Goal: Task Accomplishment & Management: Complete application form

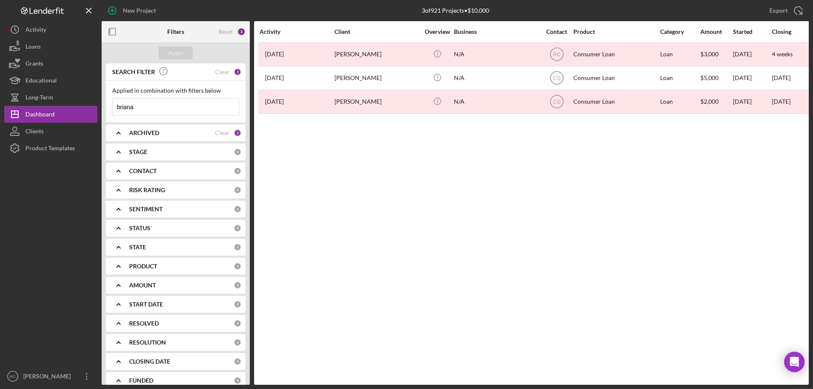
click at [150, 110] on input "briana" at bounding box center [176, 107] width 126 height 17
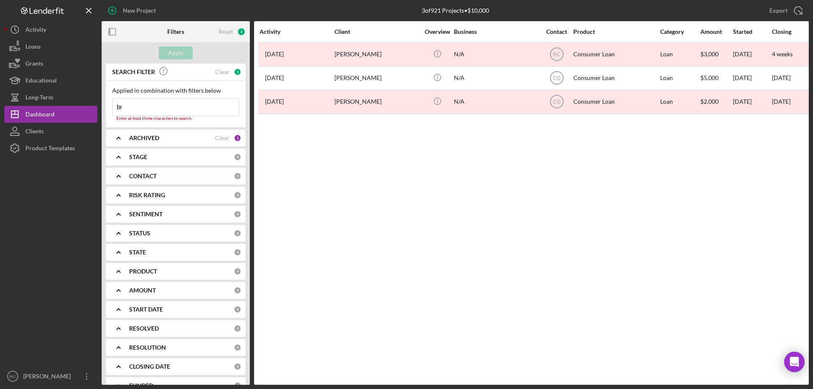
type input "b"
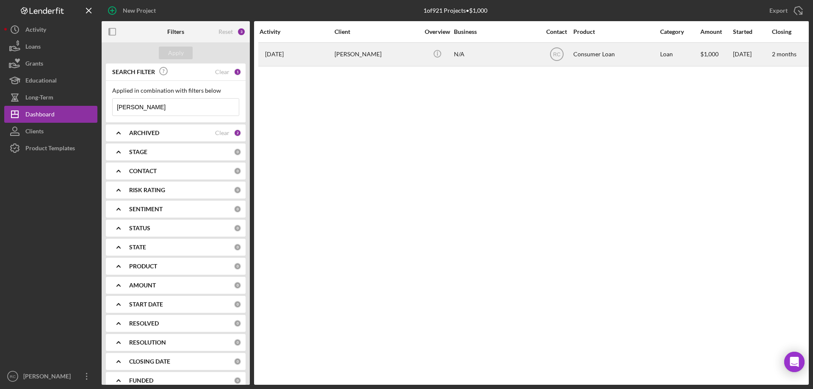
type input "[PERSON_NAME]"
click at [348, 55] on div "[PERSON_NAME]" at bounding box center [376, 54] width 85 height 22
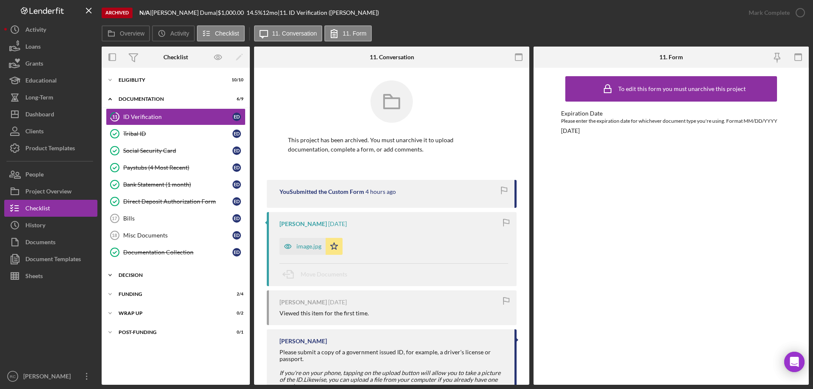
click at [137, 274] on div "Decision" at bounding box center [179, 275] width 121 height 5
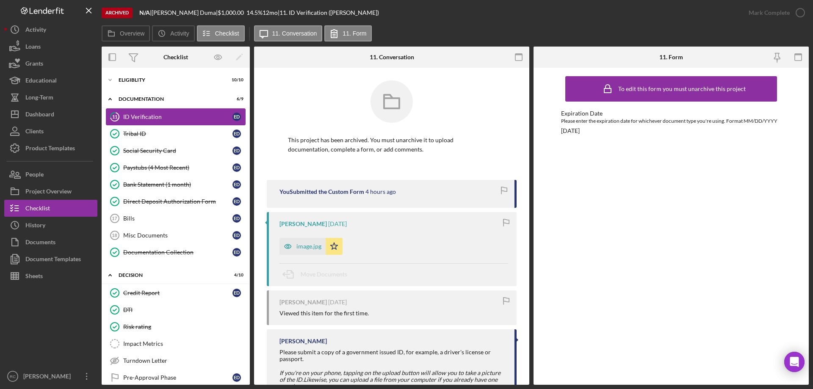
click at [157, 117] on div "ID Verification" at bounding box center [177, 116] width 109 height 7
click at [147, 94] on div "Icon/Expander Documentation 6 / 9" at bounding box center [176, 99] width 148 height 17
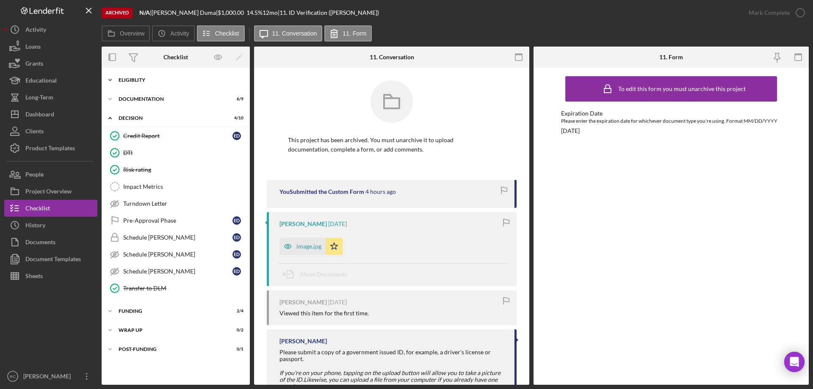
click at [145, 77] on div "Icon/Expander Eligiblity 10 / 10" at bounding box center [176, 80] width 148 height 17
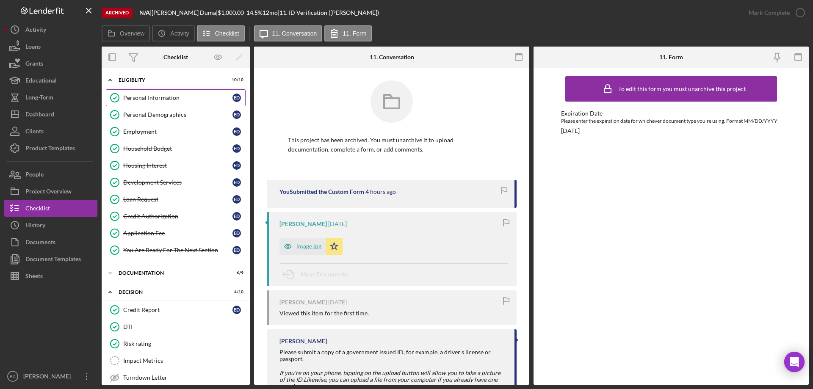
click at [166, 97] on div "Personal Information" at bounding box center [177, 97] width 109 height 7
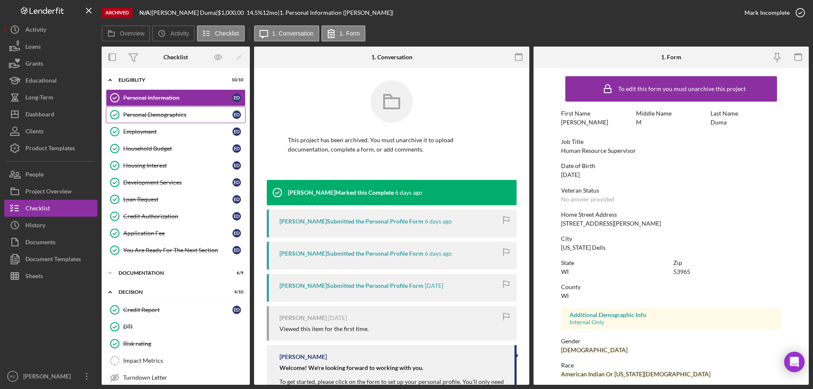
click at [158, 112] on div "Personal Demographics" at bounding box center [177, 114] width 109 height 7
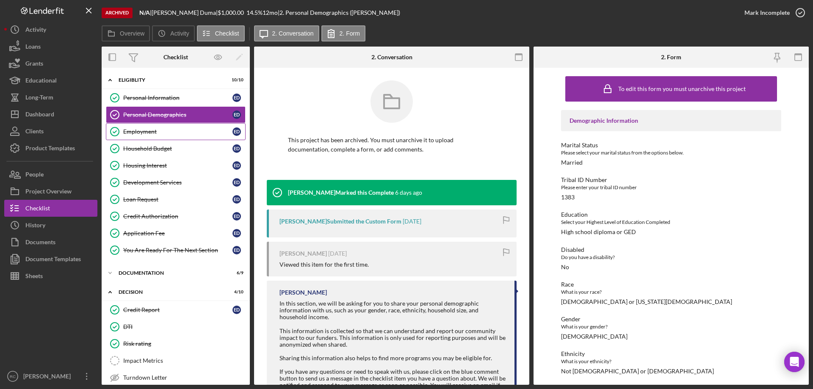
click at [147, 128] on div "Employment" at bounding box center [177, 131] width 109 height 7
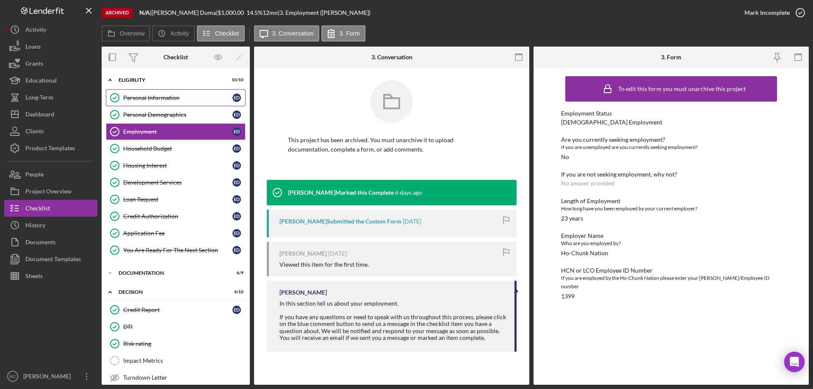
click at [168, 98] on div "Personal Information" at bounding box center [177, 97] width 109 height 7
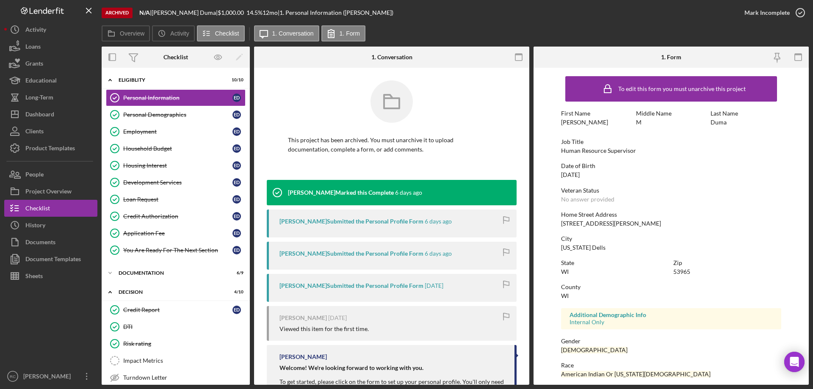
scroll to position [78, 0]
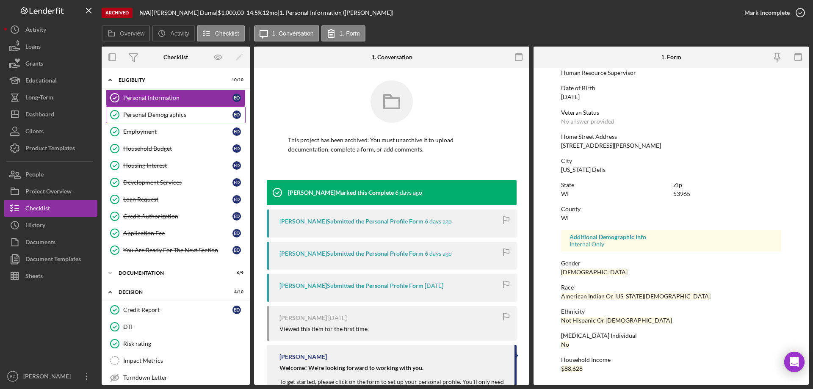
click at [173, 114] on div "Personal Demographics" at bounding box center [177, 114] width 109 height 7
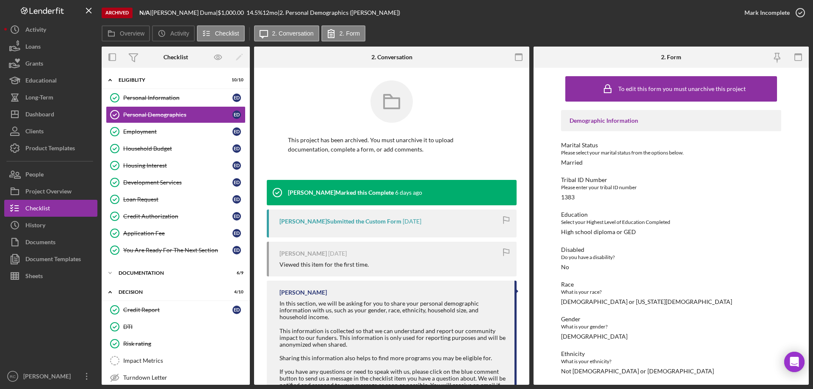
scroll to position [99, 0]
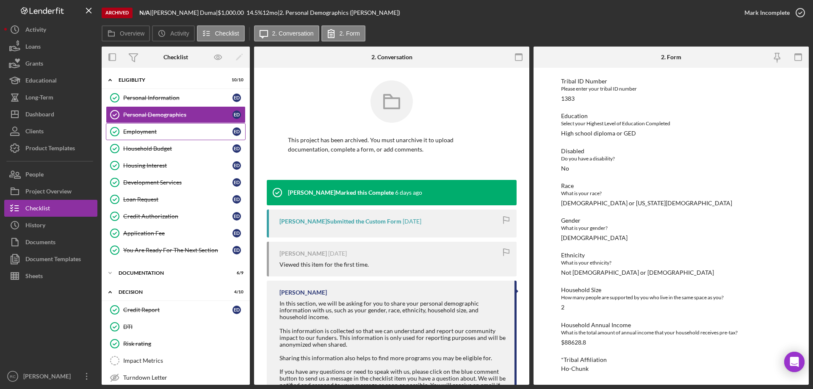
click at [149, 127] on link "Employment Employment E D" at bounding box center [176, 131] width 140 height 17
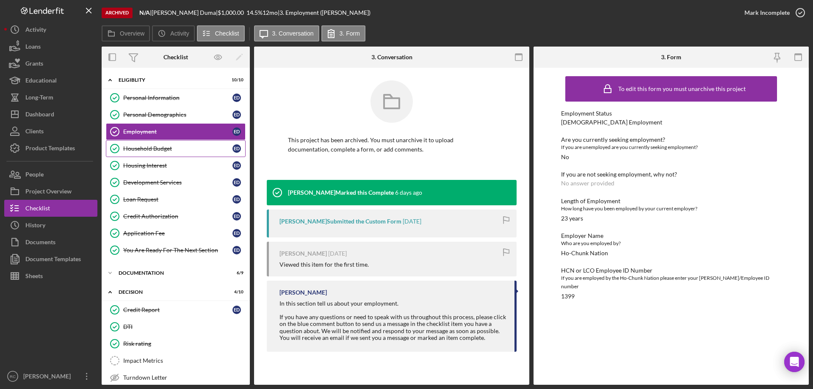
click at [152, 143] on link "Household Budget Household Budget E D" at bounding box center [176, 148] width 140 height 17
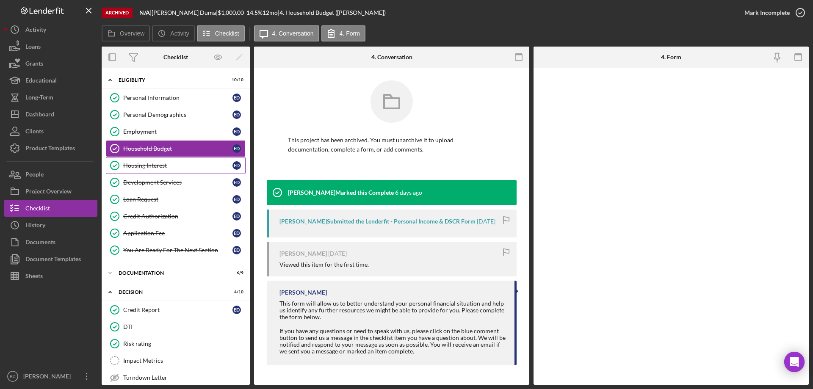
click at [148, 168] on div "Housing Interest" at bounding box center [177, 165] width 109 height 7
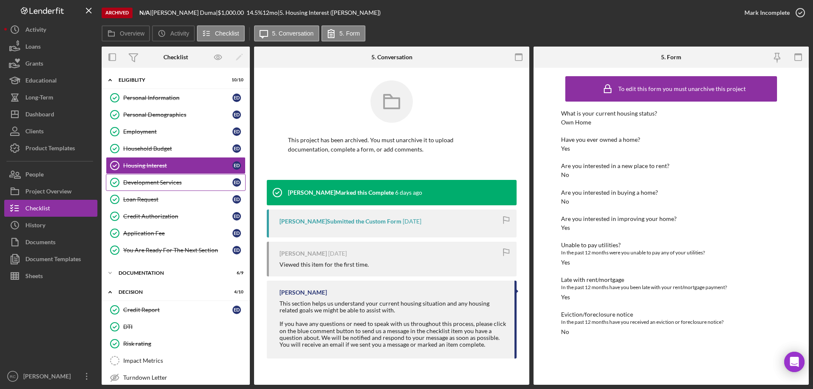
click at [151, 185] on div "Development Services" at bounding box center [177, 182] width 109 height 7
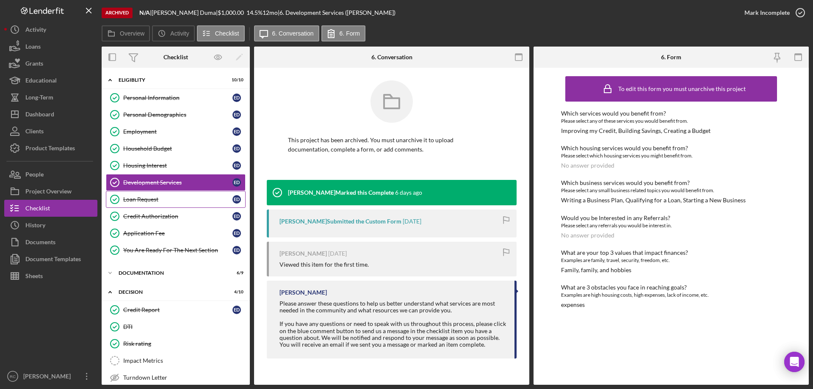
click at [157, 200] on div "Loan Request" at bounding box center [177, 199] width 109 height 7
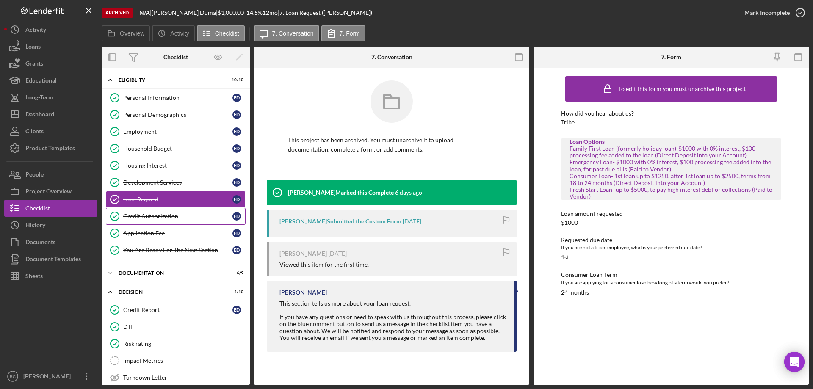
click at [154, 218] on div "Credit Authorization" at bounding box center [177, 216] width 109 height 7
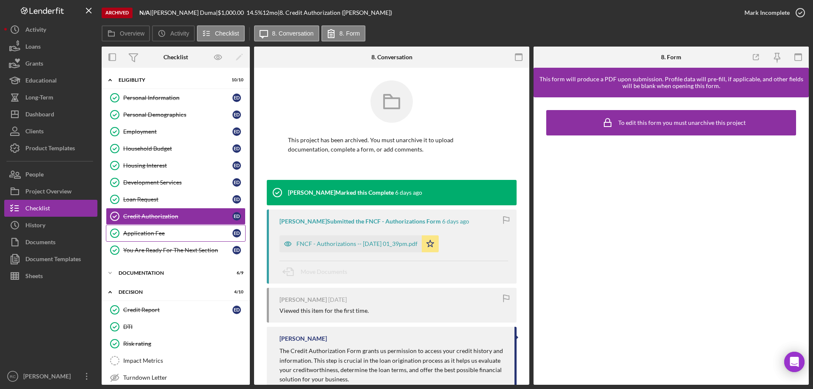
click at [154, 232] on div "Application Fee" at bounding box center [177, 233] width 109 height 7
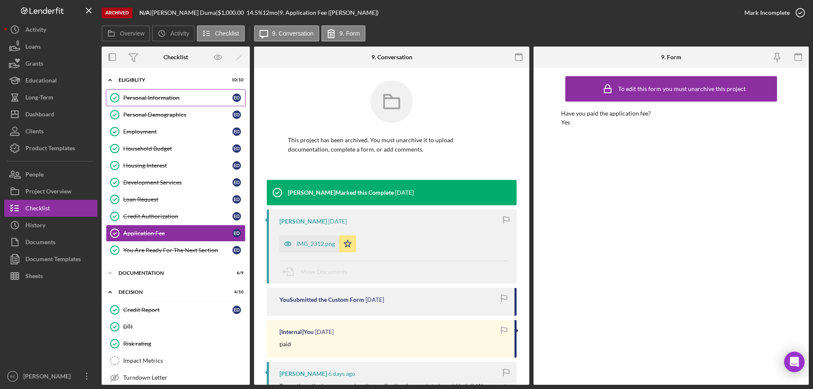
click at [146, 99] on div "Personal Information" at bounding box center [177, 97] width 109 height 7
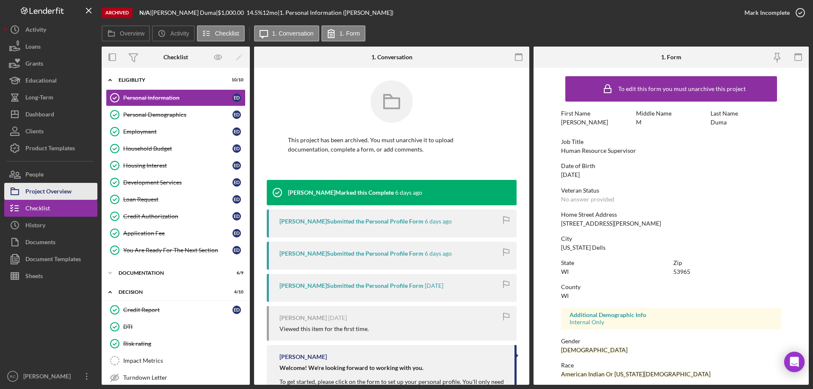
click at [60, 189] on div "Project Overview" at bounding box center [48, 192] width 46 height 19
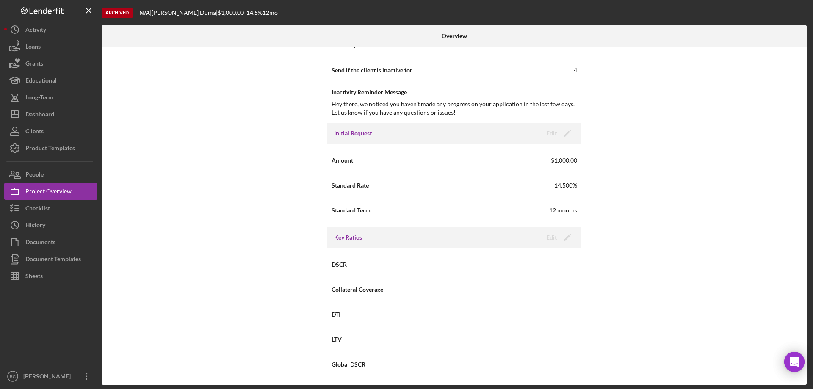
scroll to position [113, 0]
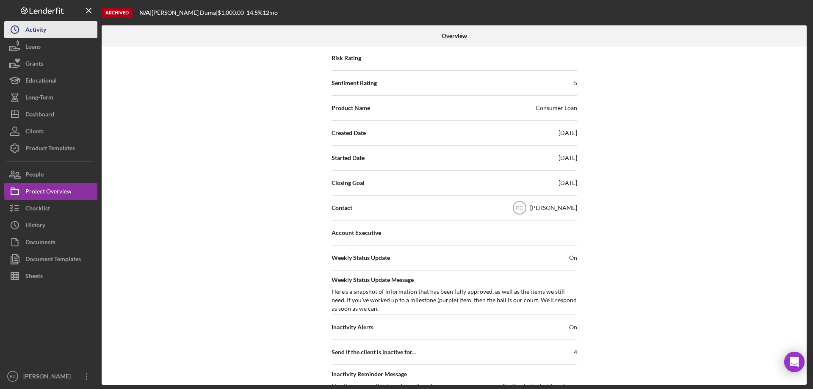
click at [23, 30] on icon "Icon/History" at bounding box center [14, 29] width 21 height 21
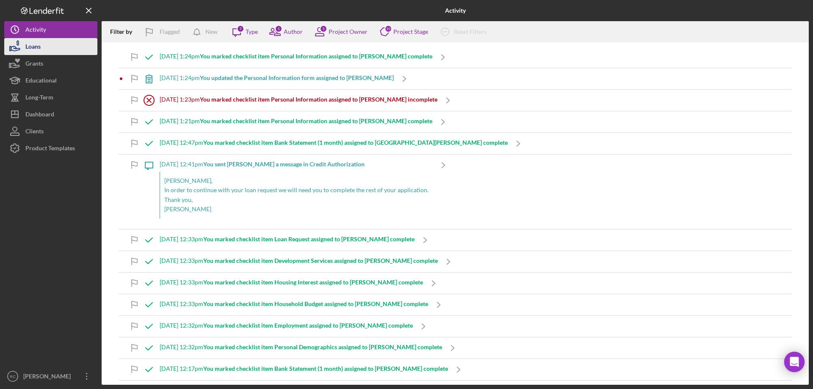
click at [36, 46] on div "Loans" at bounding box center [32, 47] width 15 height 19
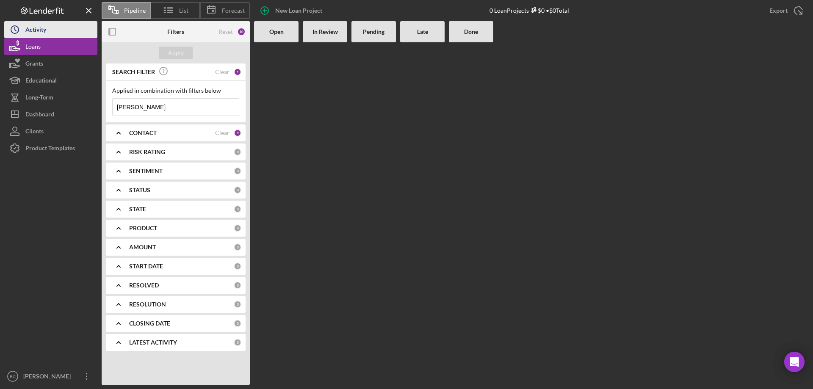
click at [31, 29] on div "Activity" at bounding box center [35, 30] width 21 height 19
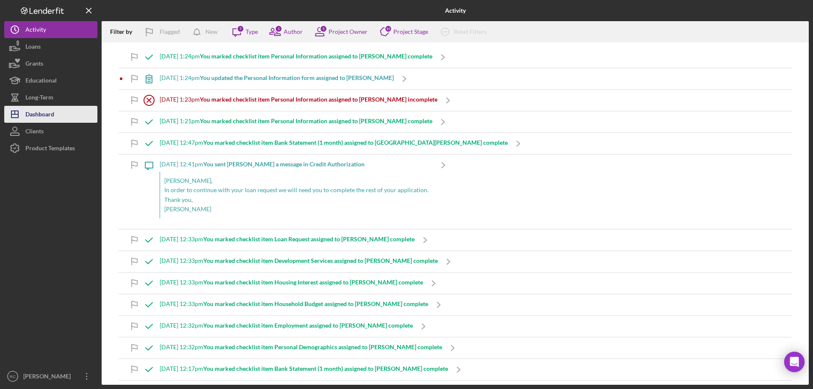
click at [45, 117] on div "Dashboard" at bounding box center [39, 115] width 29 height 19
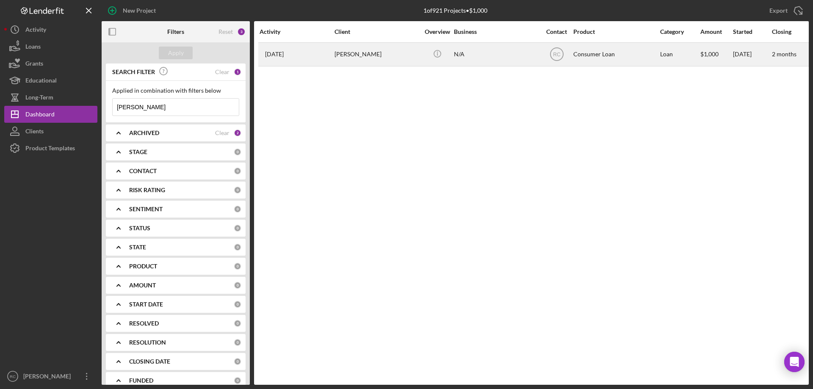
click at [348, 52] on div "[PERSON_NAME]" at bounding box center [376, 54] width 85 height 22
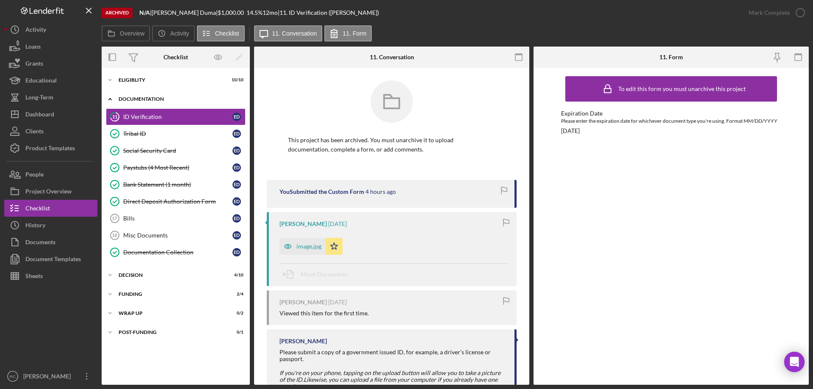
click at [152, 99] on div "Documentation" at bounding box center [179, 99] width 121 height 5
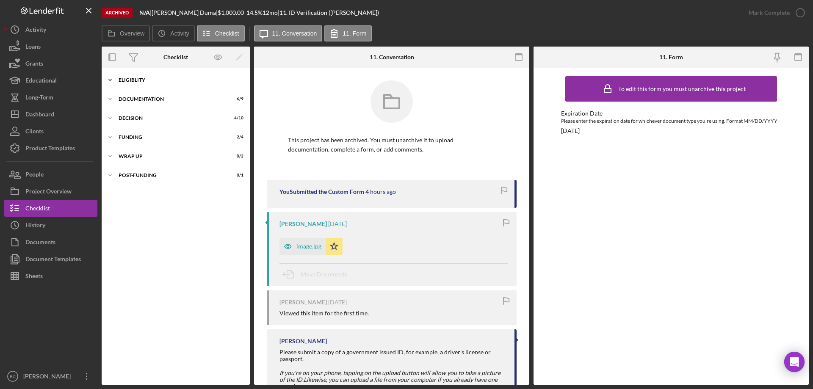
click at [139, 76] on div "Icon/Expander Eligiblity 10 / 10" at bounding box center [176, 80] width 148 height 17
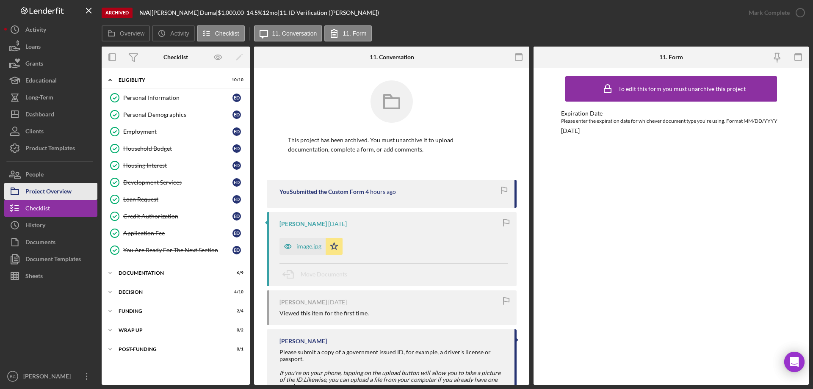
click at [40, 190] on div "Project Overview" at bounding box center [48, 192] width 46 height 19
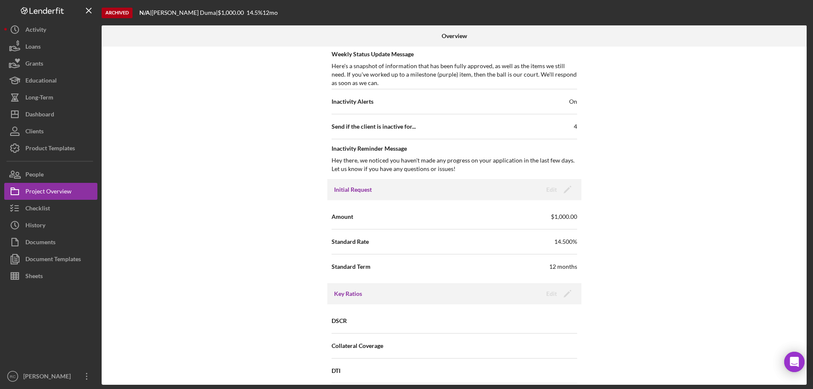
scroll to position [113, 0]
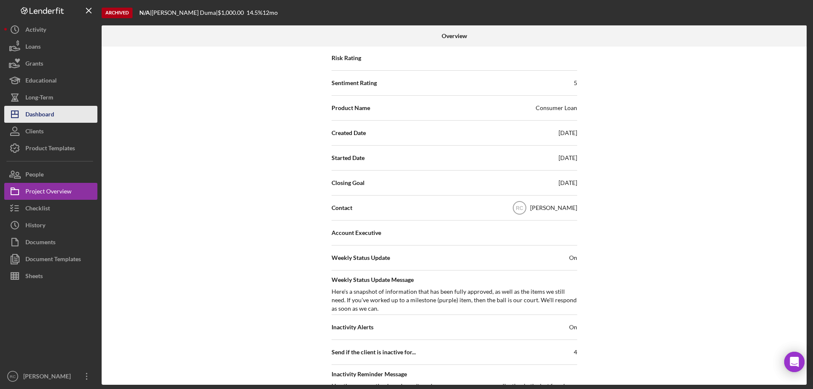
click at [48, 114] on div "Dashboard" at bounding box center [39, 115] width 29 height 19
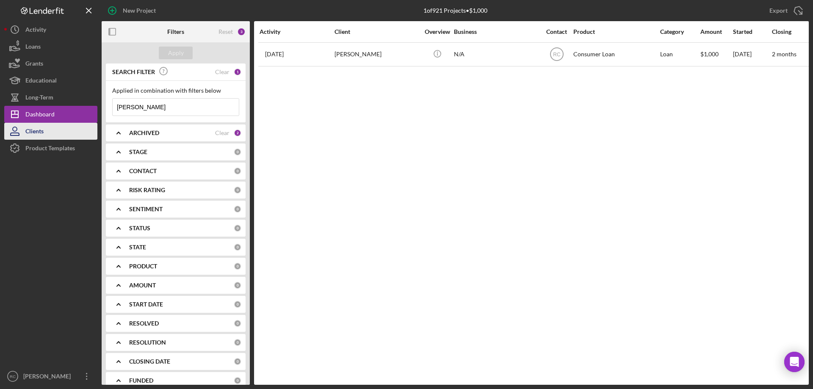
click at [36, 135] on div "Clients" at bounding box center [34, 132] width 18 height 19
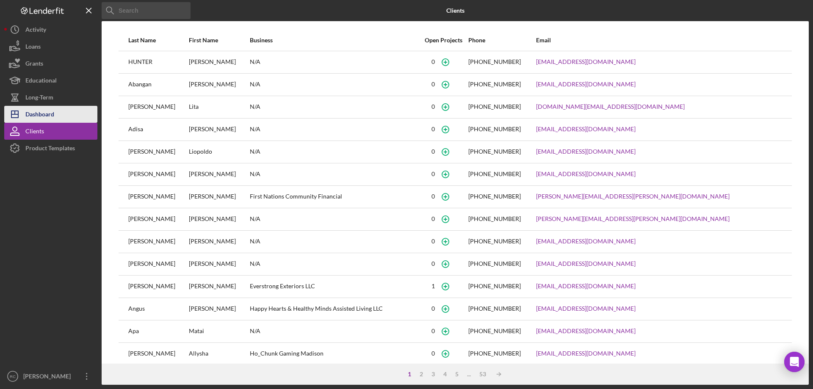
click at [48, 114] on div "Dashboard" at bounding box center [39, 115] width 29 height 19
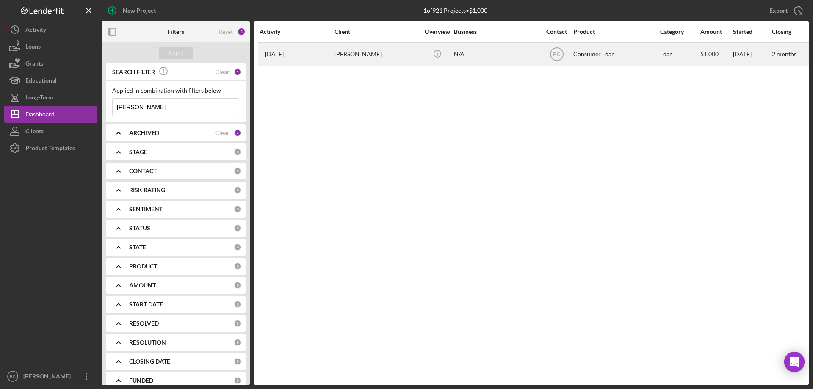
click at [353, 55] on div "[PERSON_NAME]" at bounding box center [376, 54] width 85 height 22
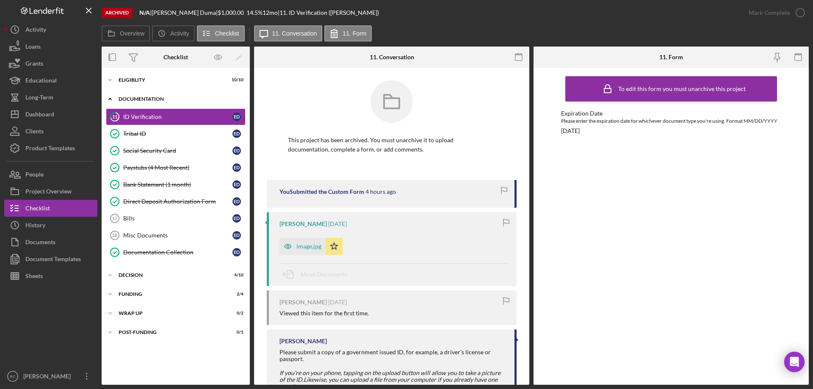
click at [157, 96] on div "Icon/Expander Documentation 6 / 9" at bounding box center [176, 99] width 148 height 17
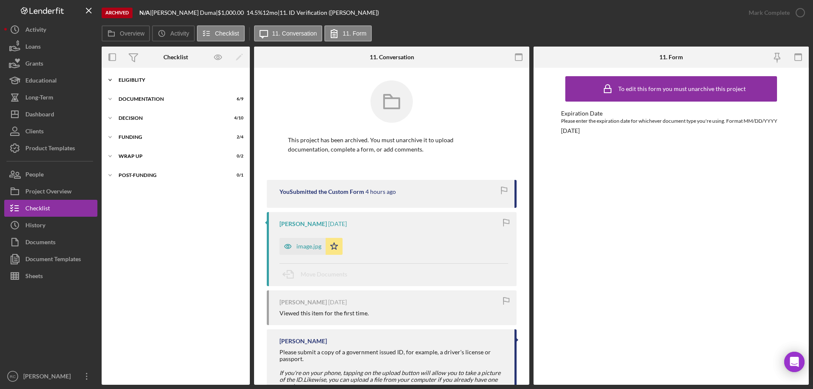
click at [136, 77] on div "Eligiblity" at bounding box center [179, 79] width 121 height 5
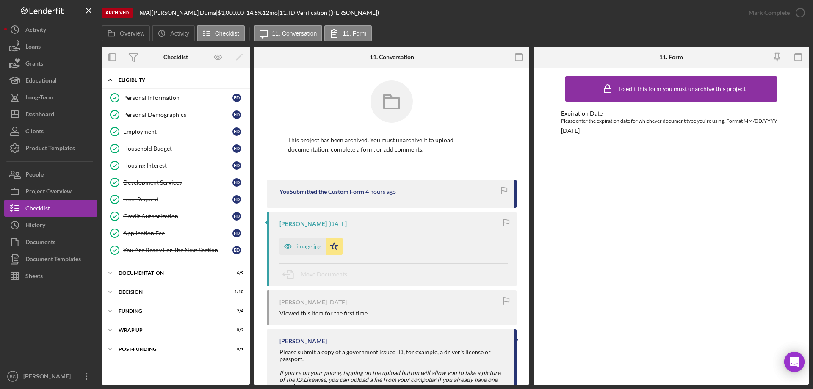
click at [110, 78] on icon "Icon/Expander" at bounding box center [110, 80] width 17 height 17
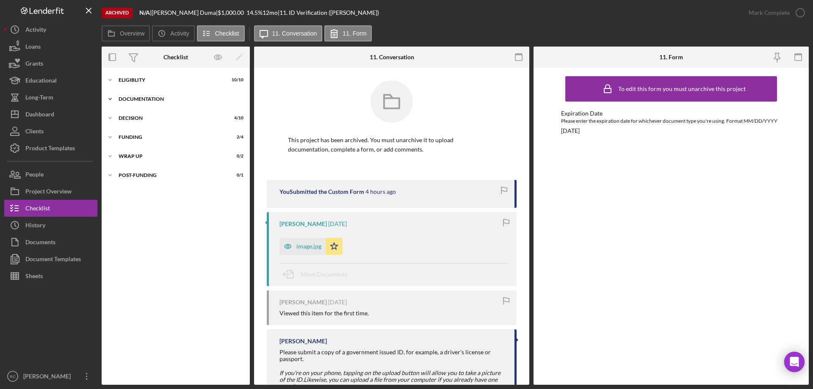
click at [112, 97] on icon "Icon/Expander" at bounding box center [110, 99] width 17 height 17
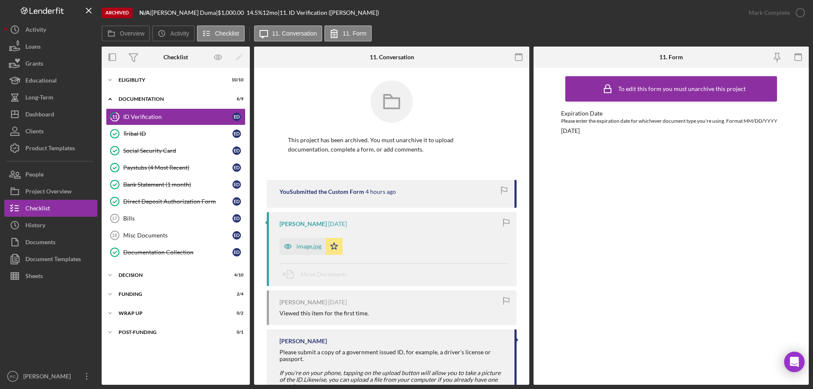
scroll to position [80, 0]
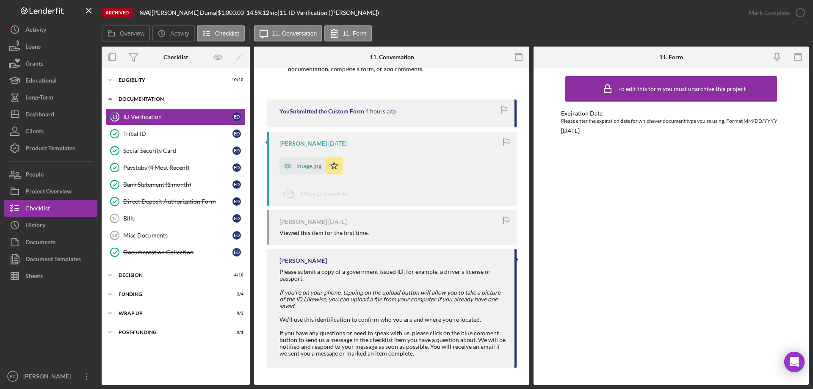
click at [142, 101] on div "Documentation" at bounding box center [179, 99] width 121 height 5
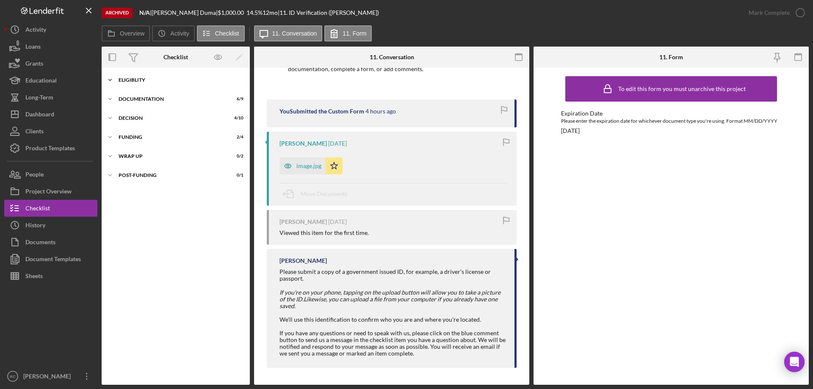
click at [139, 81] on div "Eligiblity" at bounding box center [179, 79] width 121 height 5
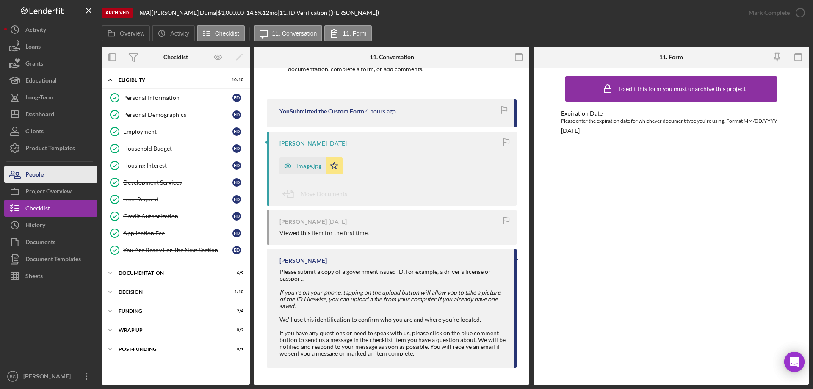
drag, startPoint x: 34, startPoint y: 174, endPoint x: 43, endPoint y: 170, distance: 9.5
click at [34, 173] on div "People" at bounding box center [34, 175] width 18 height 19
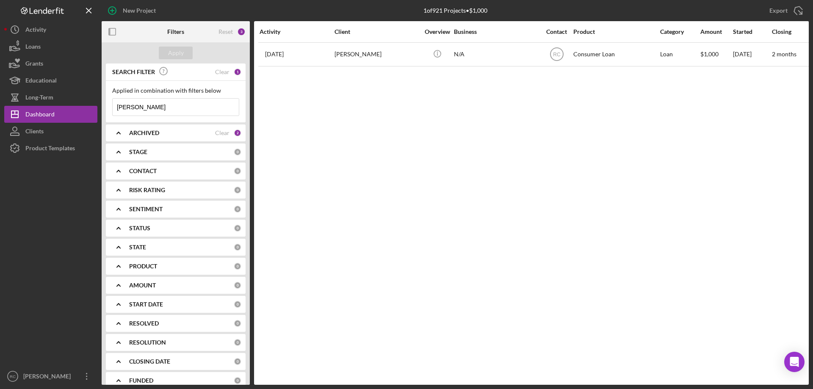
scroll to position [30, 0]
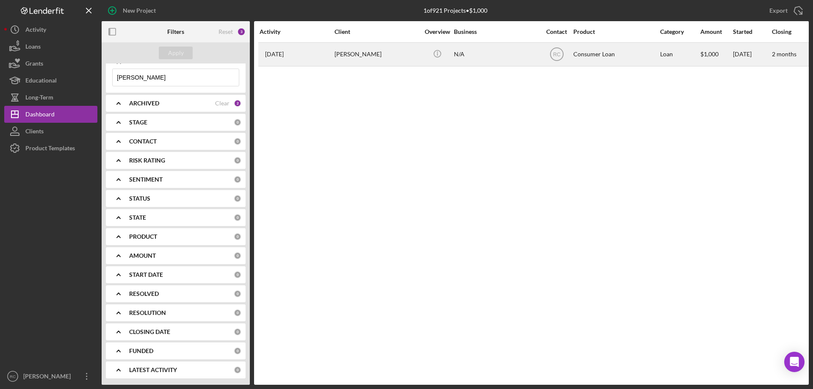
click at [355, 52] on div "[PERSON_NAME]" at bounding box center [376, 54] width 85 height 22
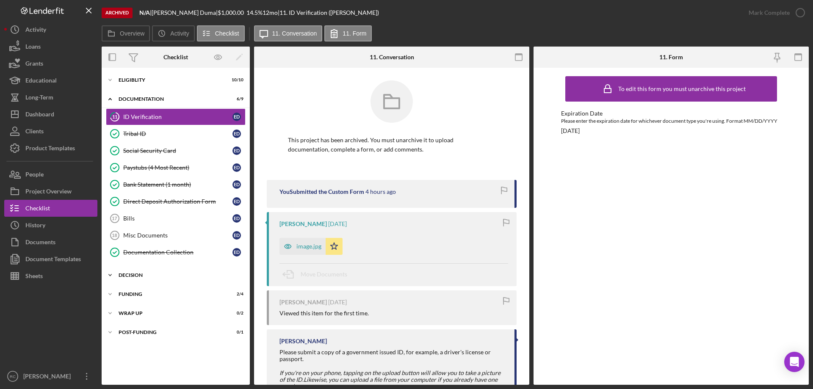
click at [109, 81] on polyline at bounding box center [110, 80] width 3 height 2
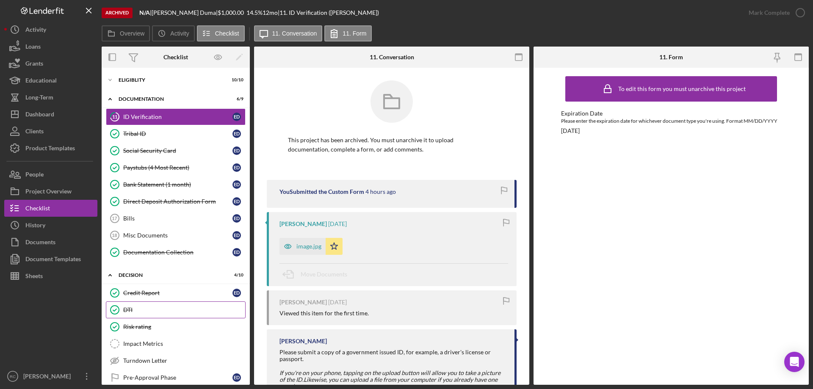
scroll to position [135, 0]
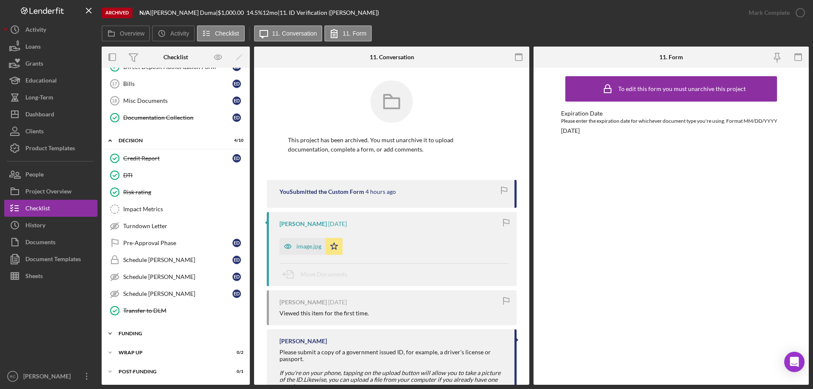
click at [110, 333] on icon "Icon/Expander" at bounding box center [110, 333] width 17 height 17
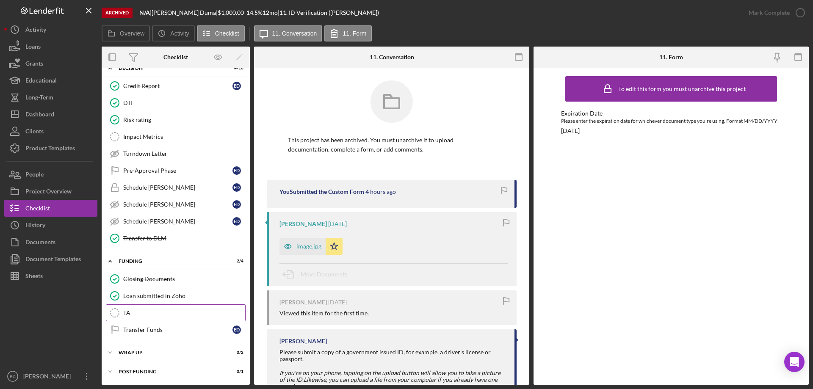
click at [130, 312] on div "TA" at bounding box center [184, 312] width 122 height 7
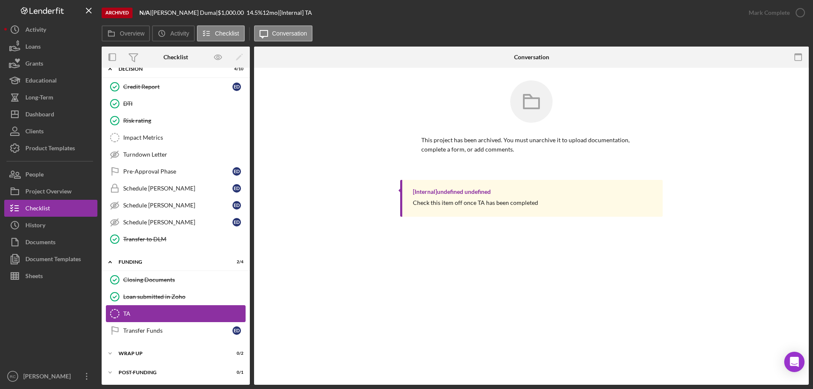
scroll to position [207, 0]
click at [150, 221] on div "Schedule [PERSON_NAME]" at bounding box center [177, 221] width 109 height 7
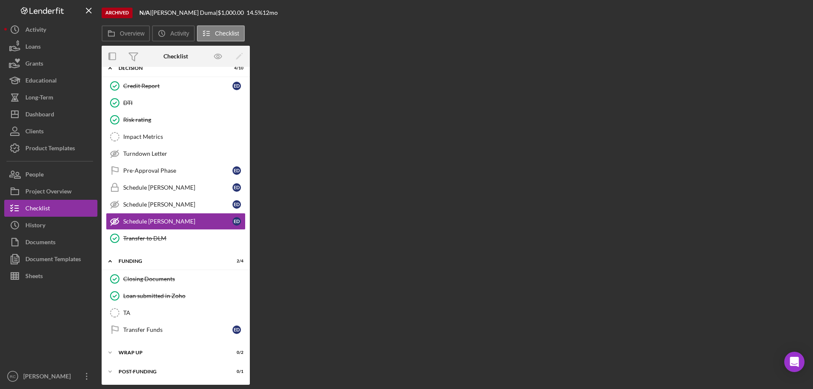
scroll to position [206, 0]
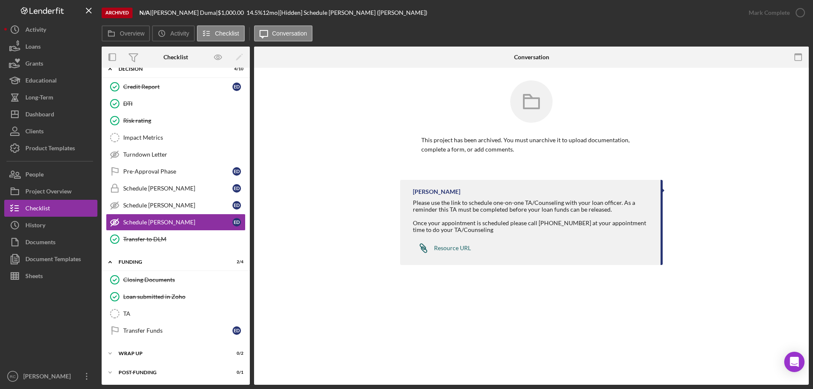
click at [448, 246] on div "Resource URL" at bounding box center [452, 248] width 37 height 7
click at [457, 204] on div "Please use the link to schedule one-on-one TA/Counseling with your loan officer…" at bounding box center [532, 206] width 239 height 14
click at [166, 208] on div "Schedule [PERSON_NAME]" at bounding box center [177, 205] width 109 height 7
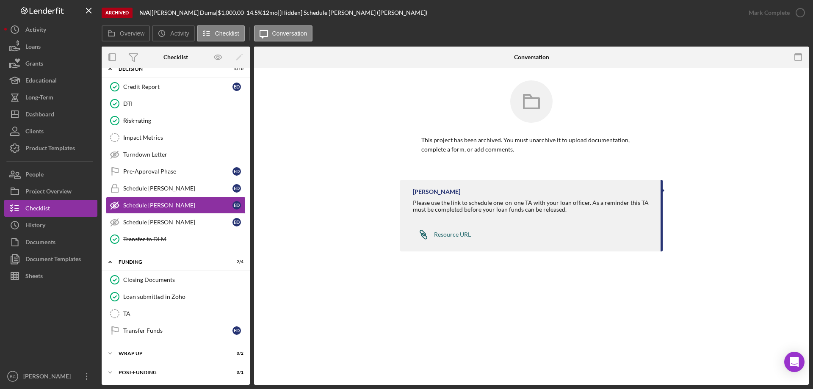
click at [456, 233] on div "Resource URL" at bounding box center [452, 234] width 37 height 7
click at [162, 188] on div "Schedule [PERSON_NAME]" at bounding box center [177, 188] width 109 height 7
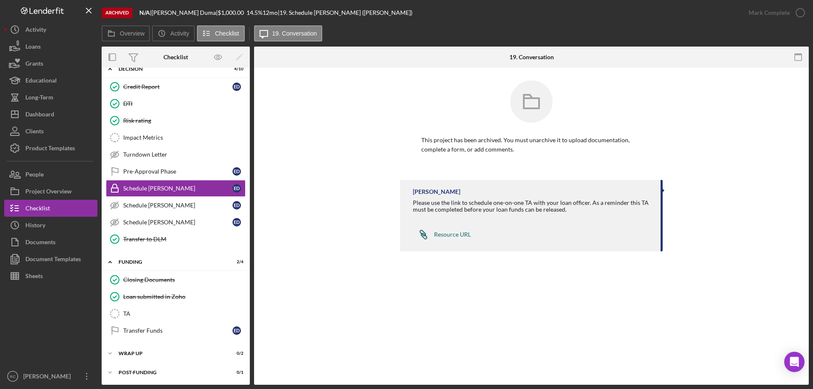
click at [444, 236] on div "Resource URL" at bounding box center [452, 234] width 37 height 7
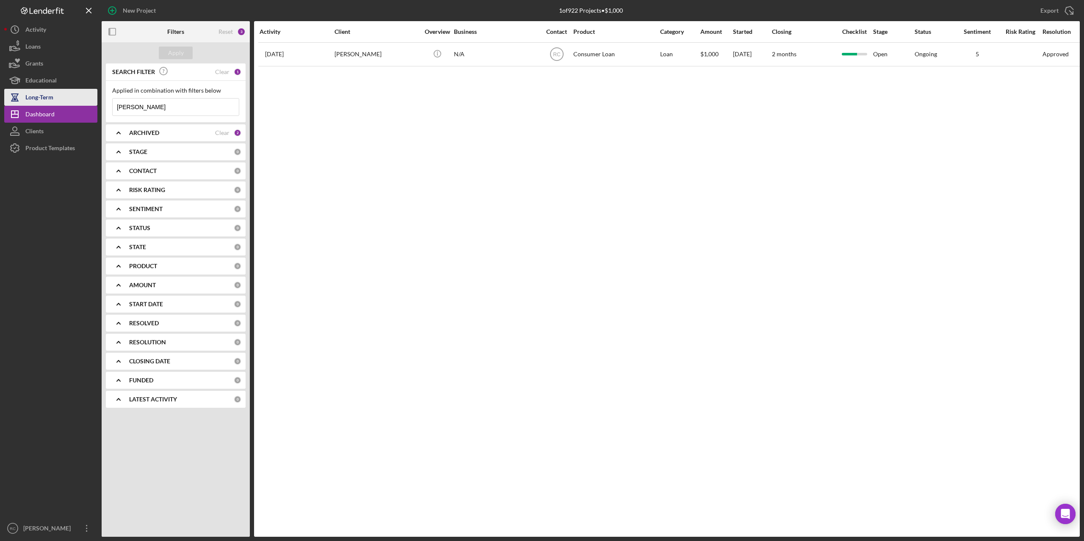
drag, startPoint x: 140, startPoint y: 107, endPoint x: 88, endPoint y: 99, distance: 52.6
click at [88, 99] on div "New Project 1 of 922 Projects • $1,000 ellen Export Icon/Export Filters Reset 3…" at bounding box center [541, 268] width 1075 height 537
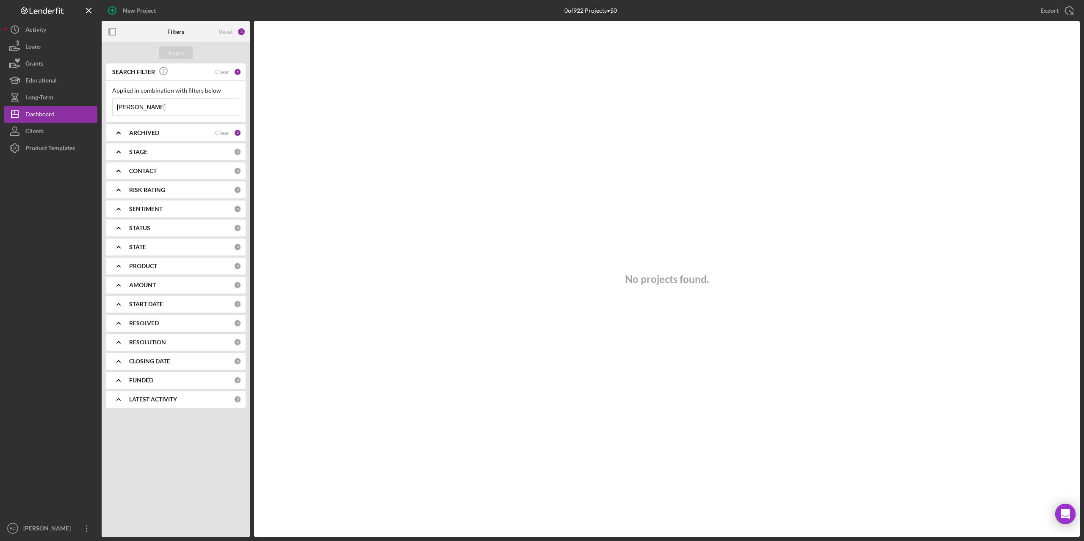
type input "antonia"
drag, startPoint x: 141, startPoint y: 110, endPoint x: 114, endPoint y: 108, distance: 27.1
click at [114, 108] on input "antonia" at bounding box center [176, 107] width 126 height 17
paste input "Antonina"
type input "Antonina"
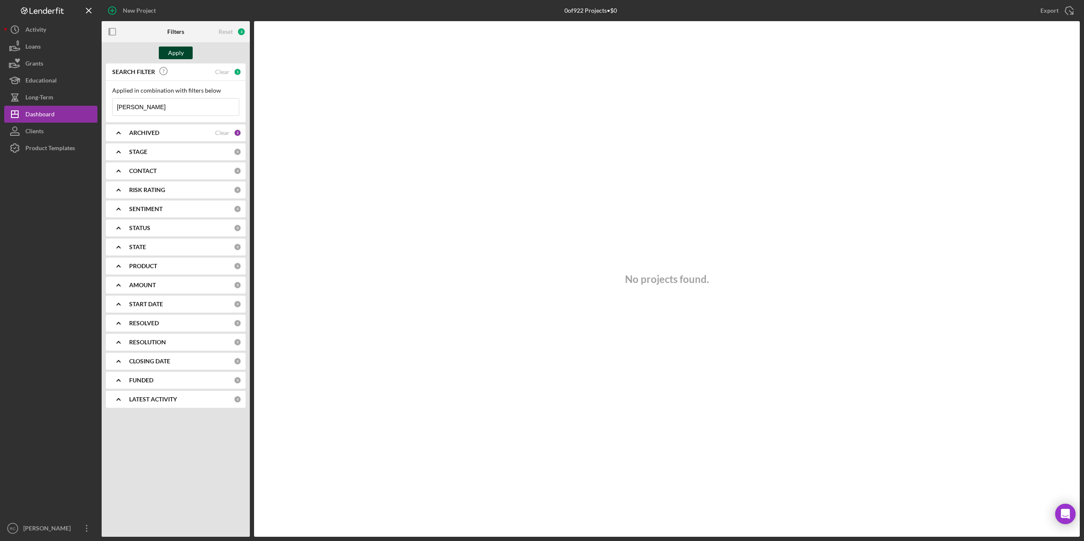
click at [177, 50] on div "Apply" at bounding box center [176, 53] width 16 height 13
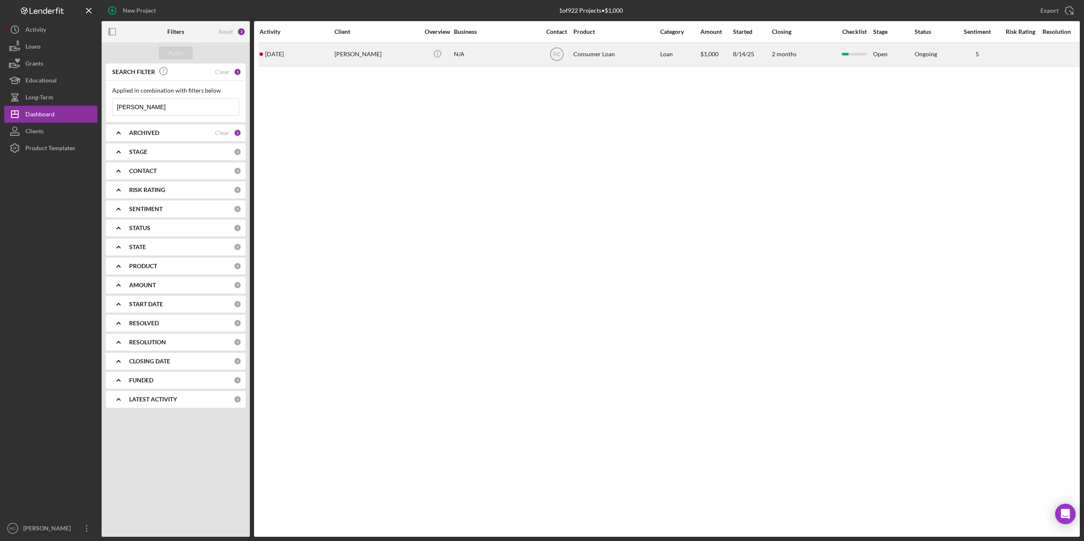
click at [351, 50] on div "Antonina Singer" at bounding box center [376, 54] width 85 height 22
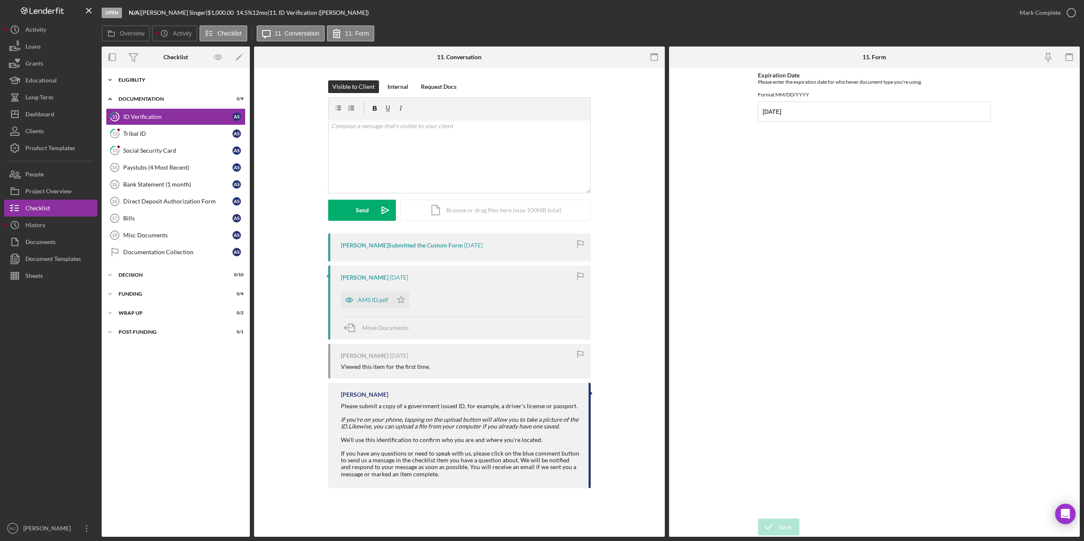
click at [137, 82] on div "Eligiblity" at bounding box center [179, 79] width 121 height 5
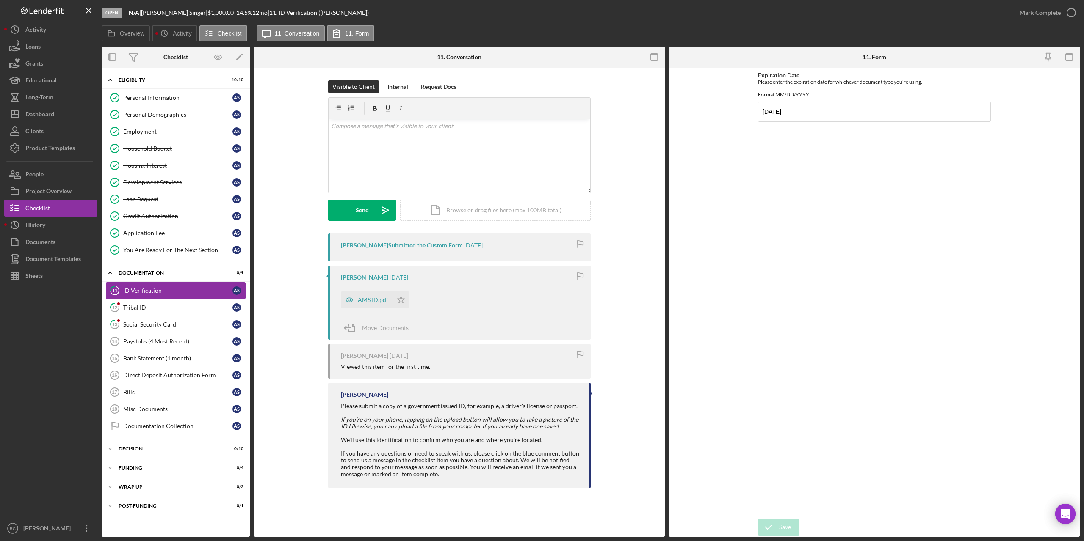
click at [150, 290] on div "ID Verification" at bounding box center [177, 290] width 109 height 7
click at [364, 298] on div "AMS ID.pdf" at bounding box center [373, 300] width 30 height 7
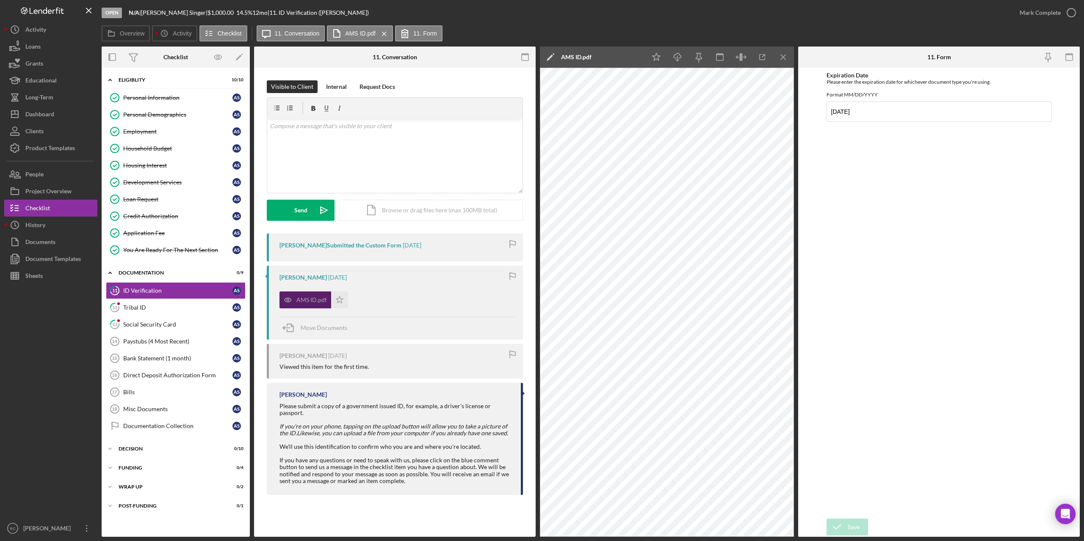
click at [311, 296] on div "AMS ID.pdf" at bounding box center [305, 300] width 52 height 17
click at [1073, 10] on icon "button" at bounding box center [1070, 12] width 21 height 21
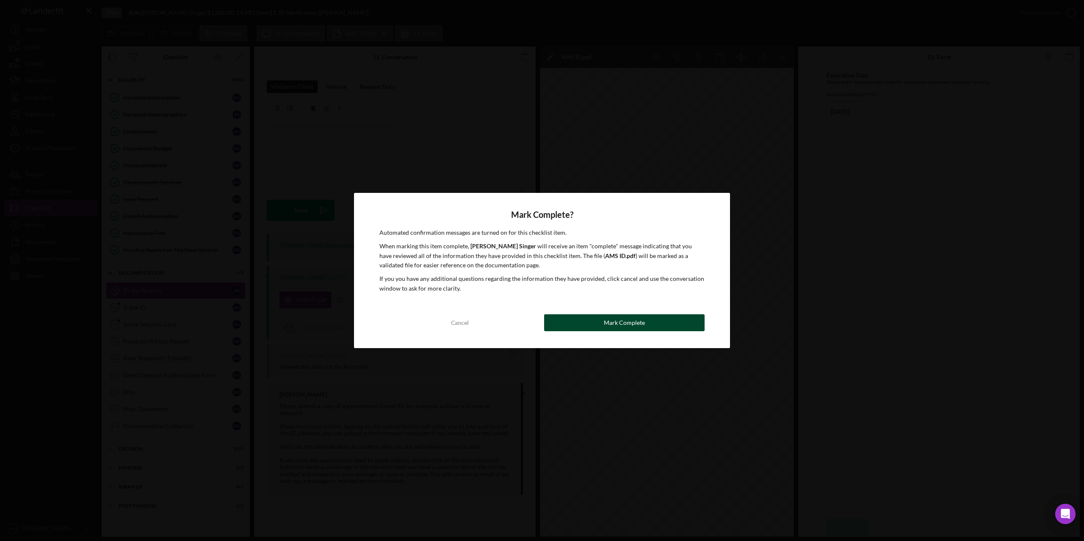
click at [591, 322] on button "Mark Complete" at bounding box center [624, 323] width 160 height 17
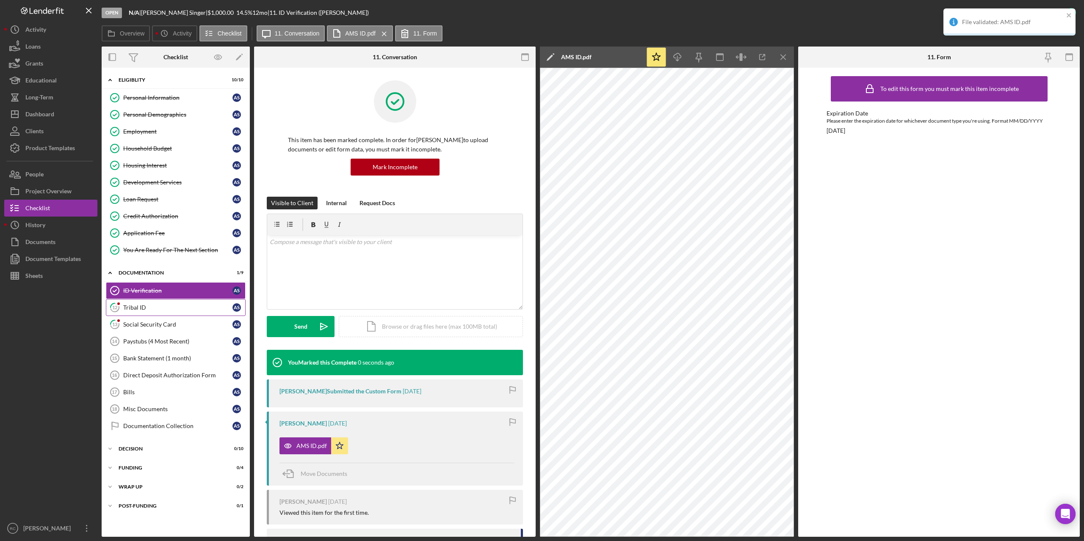
click at [136, 304] on link "12 Tribal ID A S" at bounding box center [176, 307] width 140 height 17
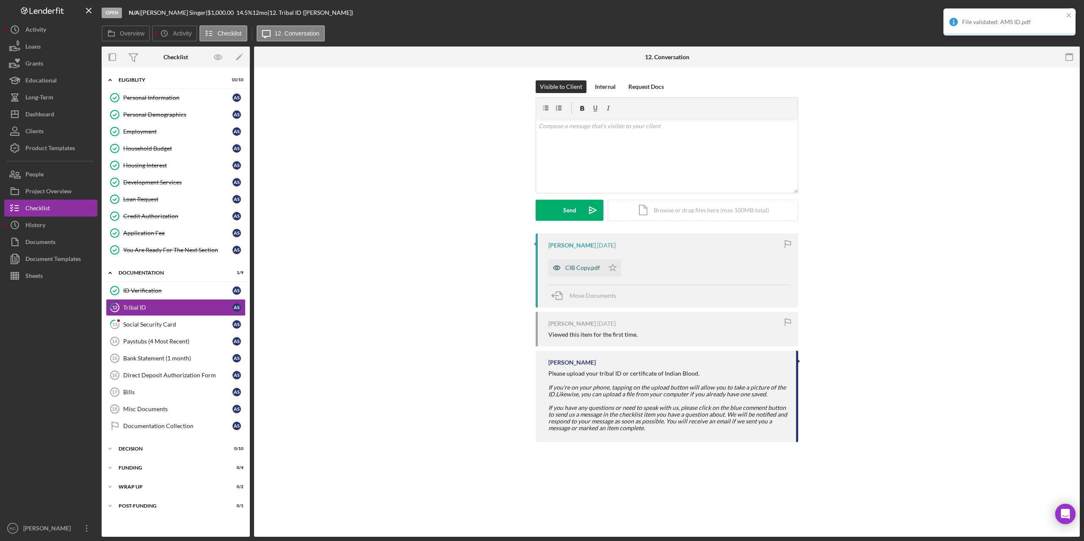
click at [586, 269] on div "CIB Copy.pdf" at bounding box center [582, 268] width 35 height 7
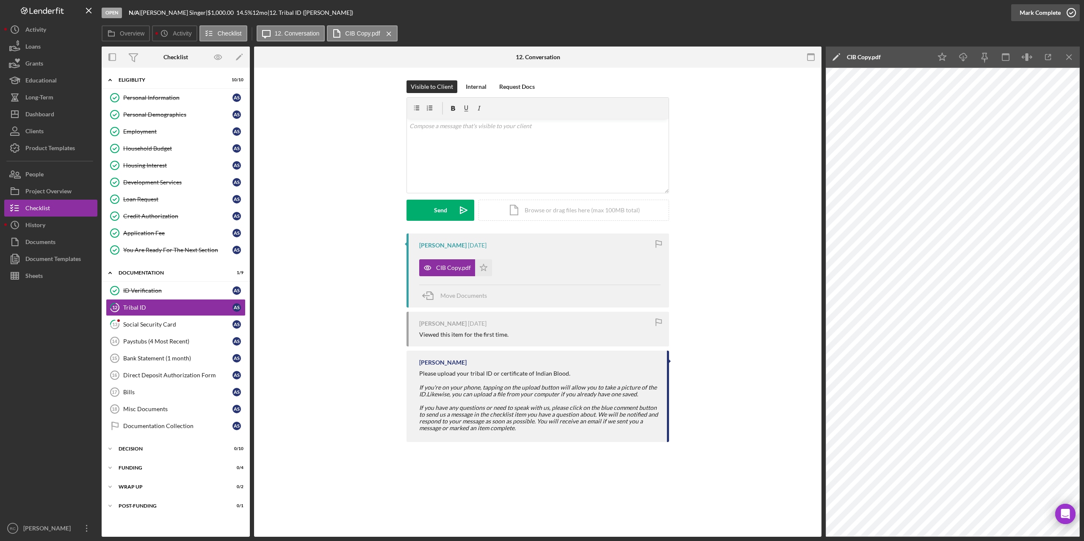
click at [1070, 11] on icon "button" at bounding box center [1070, 12] width 21 height 21
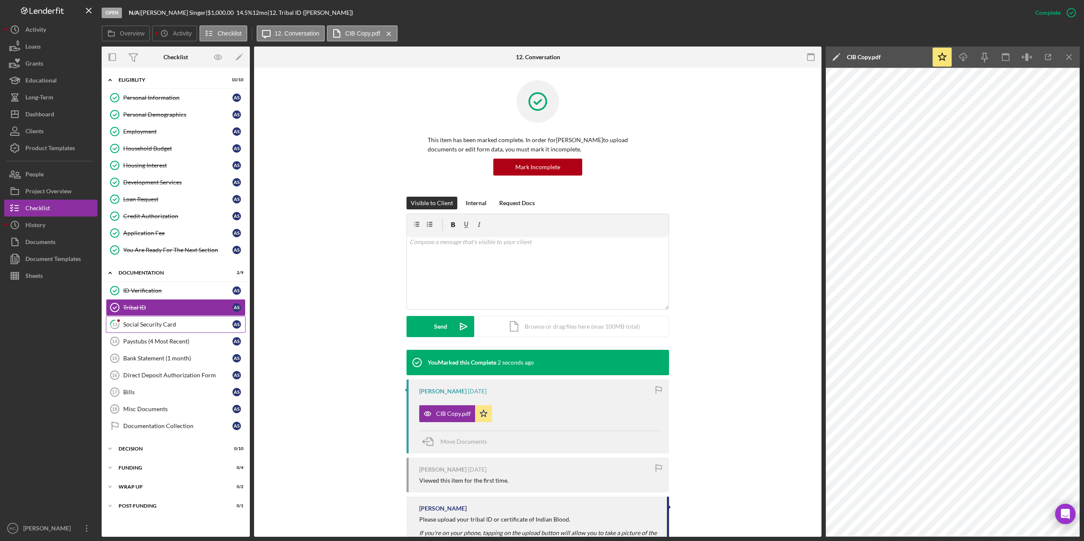
click at [176, 326] on div "Social Security Card" at bounding box center [177, 324] width 109 height 7
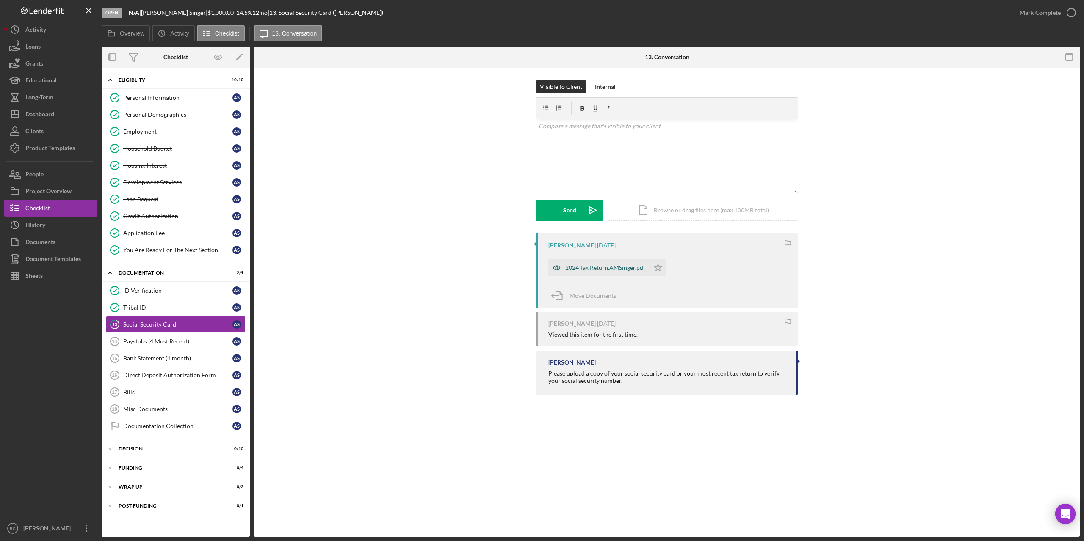
click at [616, 269] on div "2024 Tax Return.AMSinger.pdf" at bounding box center [605, 268] width 80 height 7
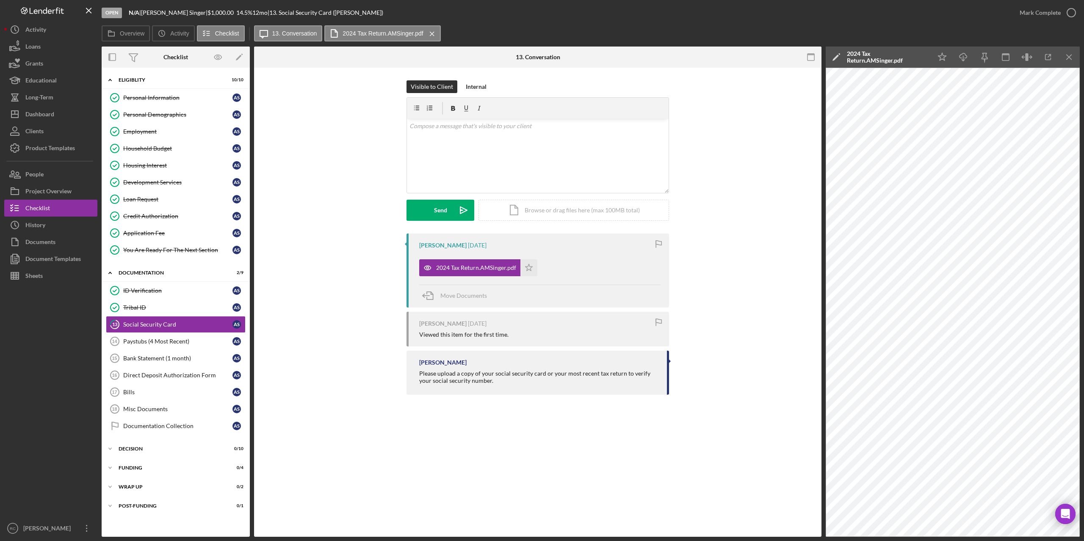
click at [858, 55] on div "2024 Tax Return.AMSinger.pdf" at bounding box center [887, 57] width 80 height 14
click at [480, 265] on div "2024 Tax Return.AMSinger.pdf" at bounding box center [476, 268] width 80 height 7
click at [160, 337] on link "Paystubs (4 Most Recent) 14 Paystubs (4 Most Recent) A S" at bounding box center [176, 341] width 140 height 17
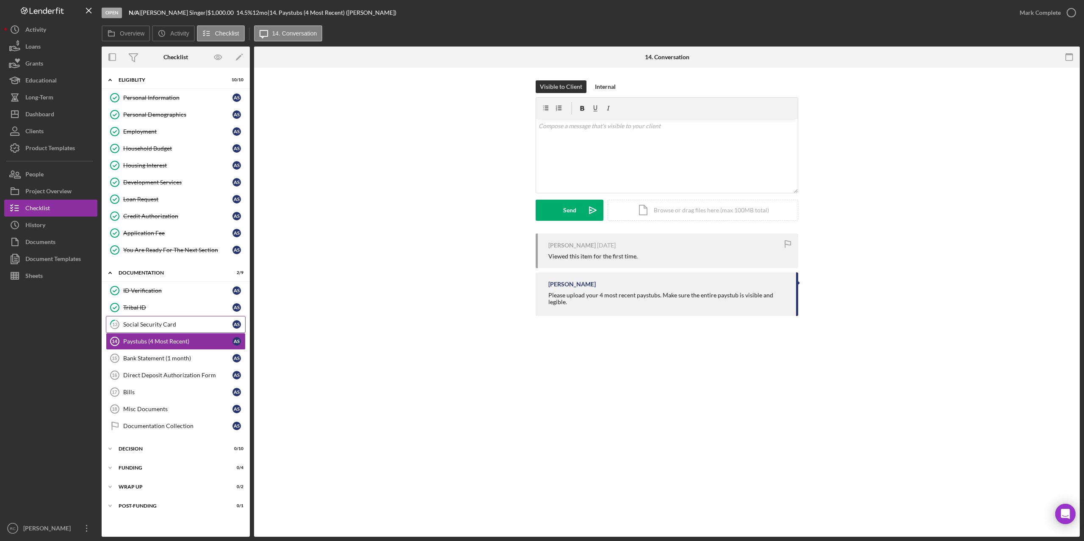
click at [168, 326] on div "Social Security Card" at bounding box center [177, 324] width 109 height 7
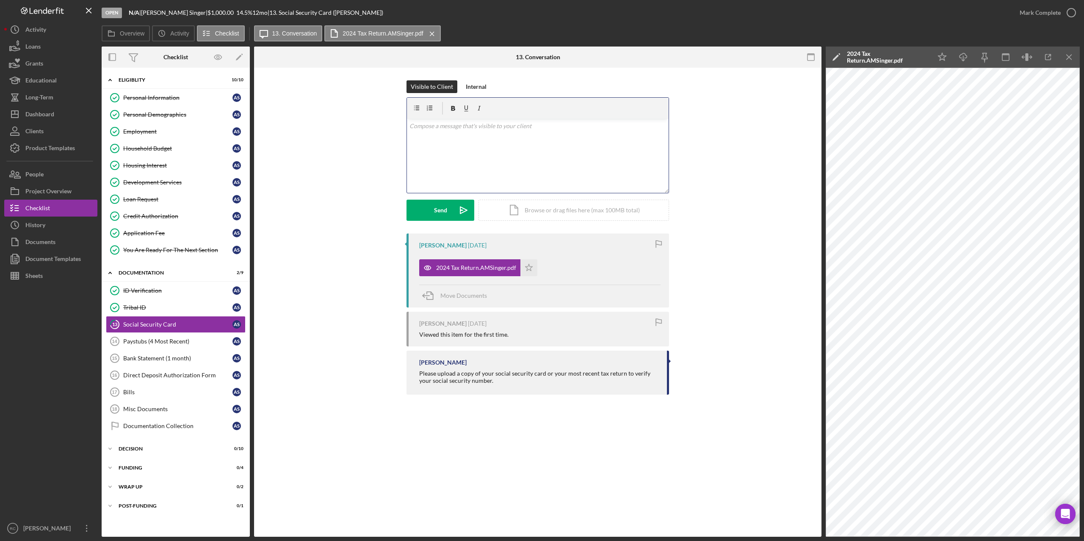
click at [469, 124] on p at bounding box center [537, 125] width 257 height 9
click at [144, 129] on div "Employment" at bounding box center [177, 131] width 109 height 7
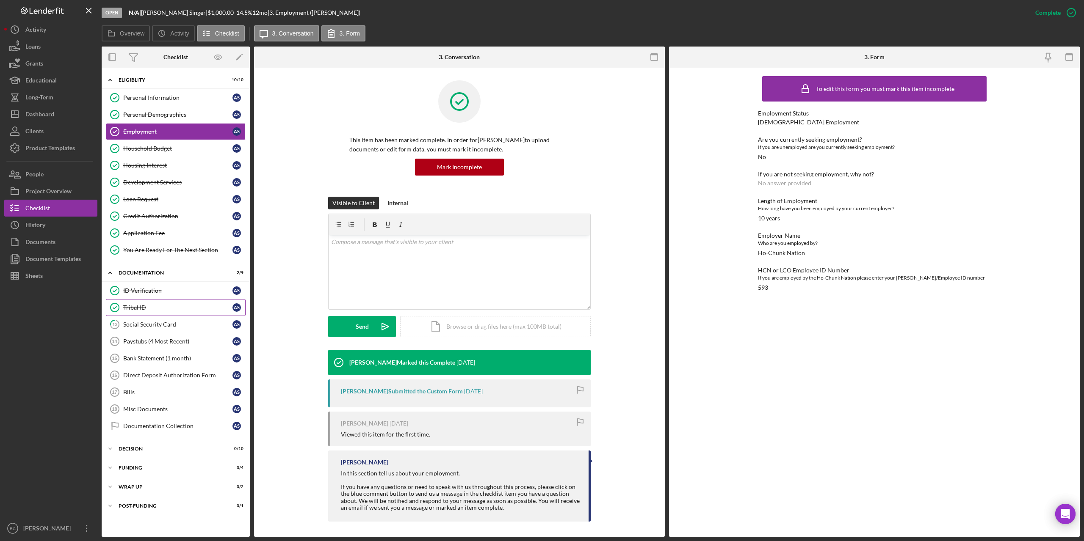
click at [127, 302] on link "Tribal ID Tribal ID A S" at bounding box center [176, 307] width 140 height 17
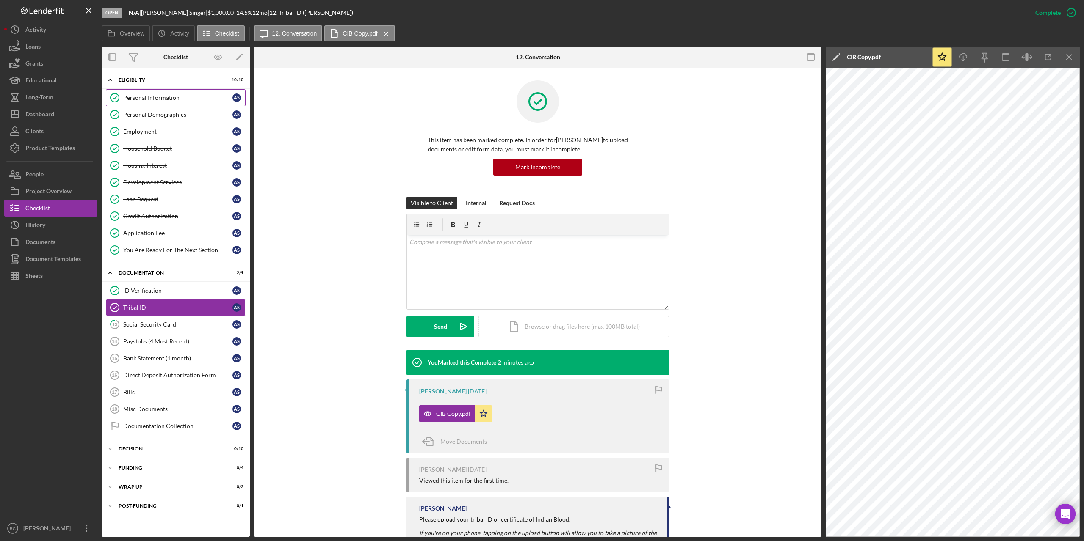
click at [171, 95] on div "Personal Information" at bounding box center [177, 97] width 109 height 7
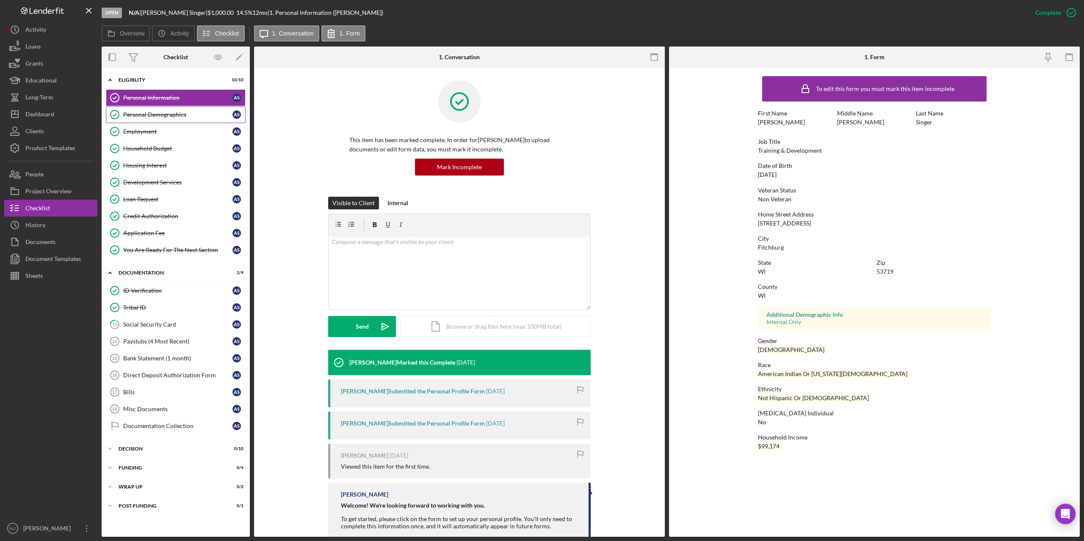
click at [170, 109] on link "Personal Demographics Personal Demographics A S" at bounding box center [176, 114] width 140 height 17
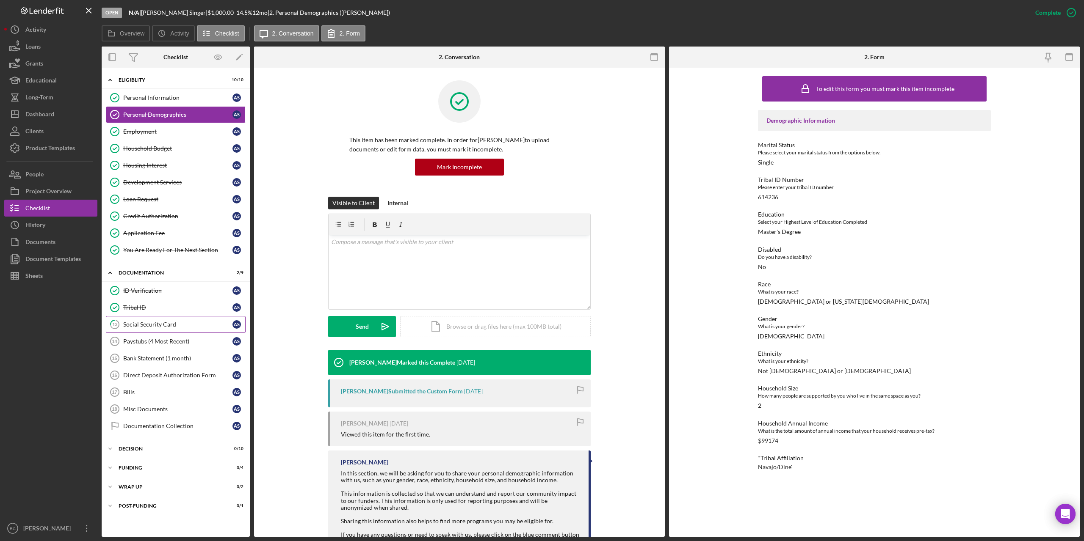
click at [160, 322] on div "Social Security Card" at bounding box center [177, 324] width 109 height 7
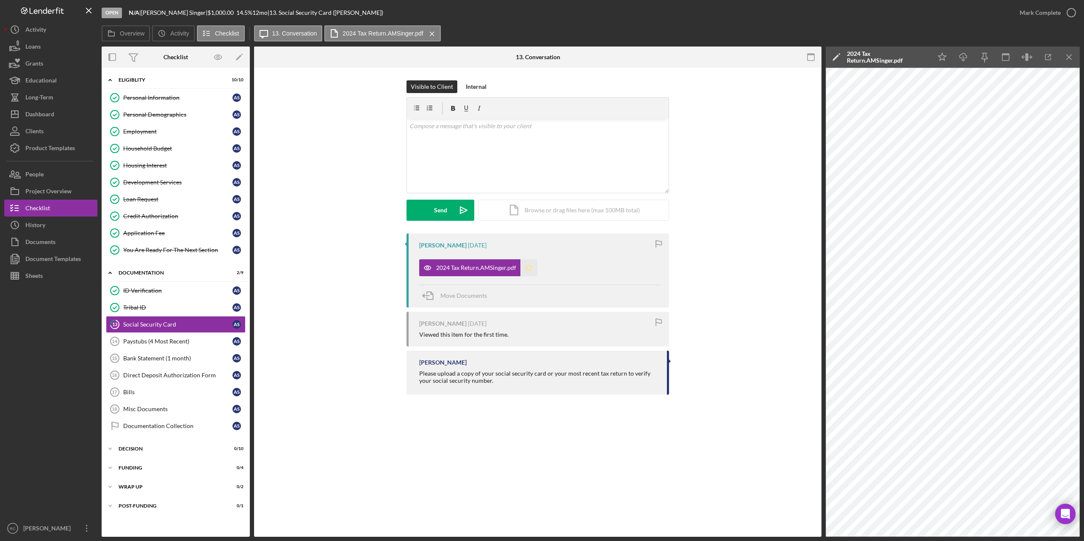
click at [530, 268] on icon "Icon/Star" at bounding box center [528, 267] width 17 height 17
click at [483, 268] on div "2024 Tax Return.AMSinger.pdf" at bounding box center [476, 268] width 80 height 7
click at [465, 130] on p at bounding box center [537, 125] width 257 height 9
click at [438, 208] on div "Send" at bounding box center [440, 210] width 13 height 21
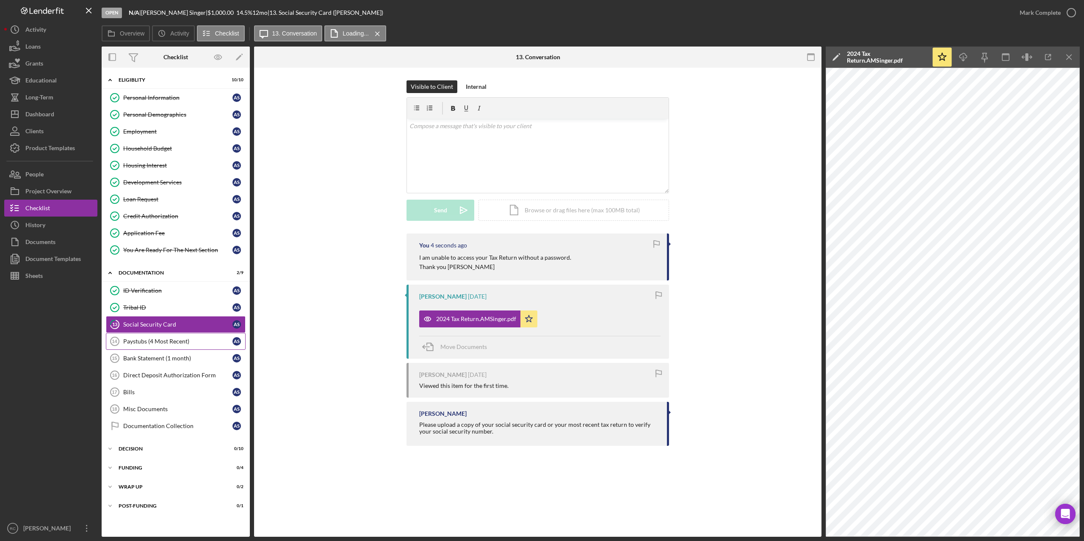
click at [166, 340] on div "Paystubs (4 Most Recent)" at bounding box center [177, 341] width 109 height 7
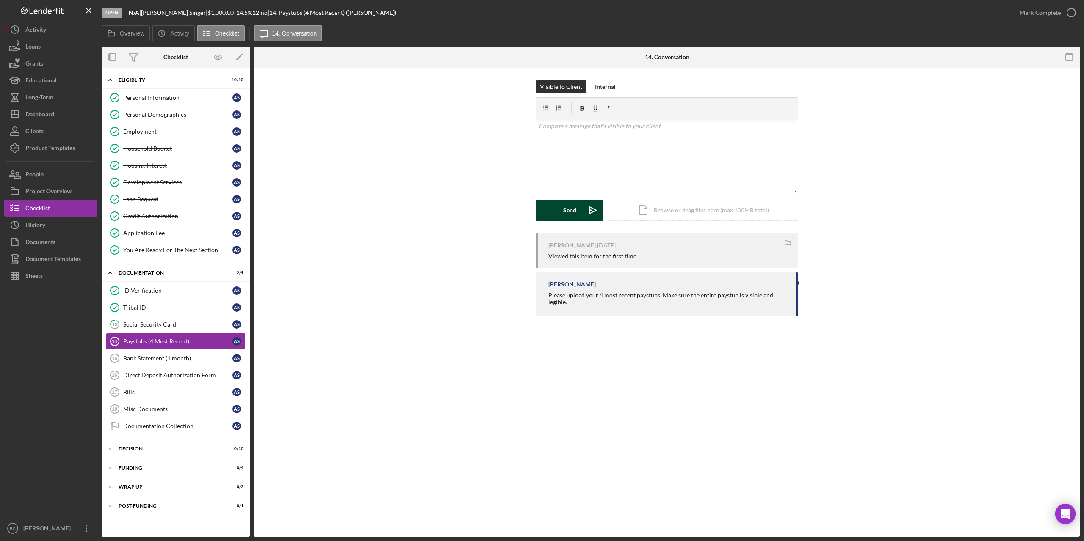
click at [574, 210] on div "Send" at bounding box center [569, 210] width 13 height 21
drag, startPoint x: 549, startPoint y: 292, endPoint x: 759, endPoint y: 300, distance: 210.1
click at [759, 300] on div "Please upload your 4 most recent paystubs. Make sure the entire paystub is visi…" at bounding box center [667, 298] width 239 height 14
click at [618, 292] on div "Please upload your 4 most recent paystubs. Make sure the entire paystub is visi…" at bounding box center [667, 298] width 239 height 14
drag, startPoint x: 548, startPoint y: 293, endPoint x: 640, endPoint y: 303, distance: 92.3
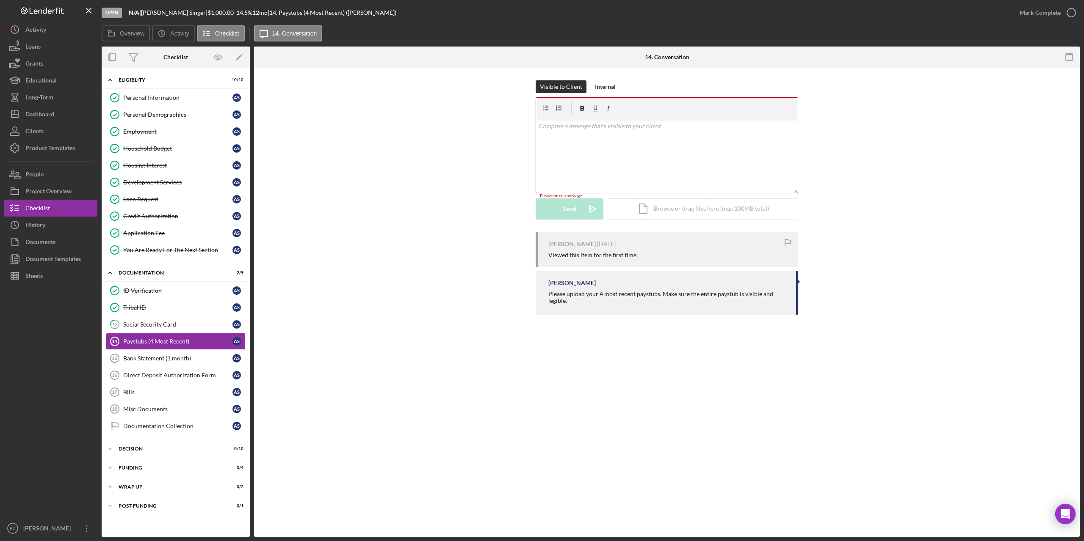
click at [640, 303] on div "Please upload your 4 most recent paystubs. Make sure the entire paystub is visi…" at bounding box center [667, 298] width 239 height 14
copy div "Please upload your 4 most recent paystubs. Make sure the entire paystub is visi…"
click at [570, 207] on div "Send" at bounding box center [569, 210] width 13 height 21
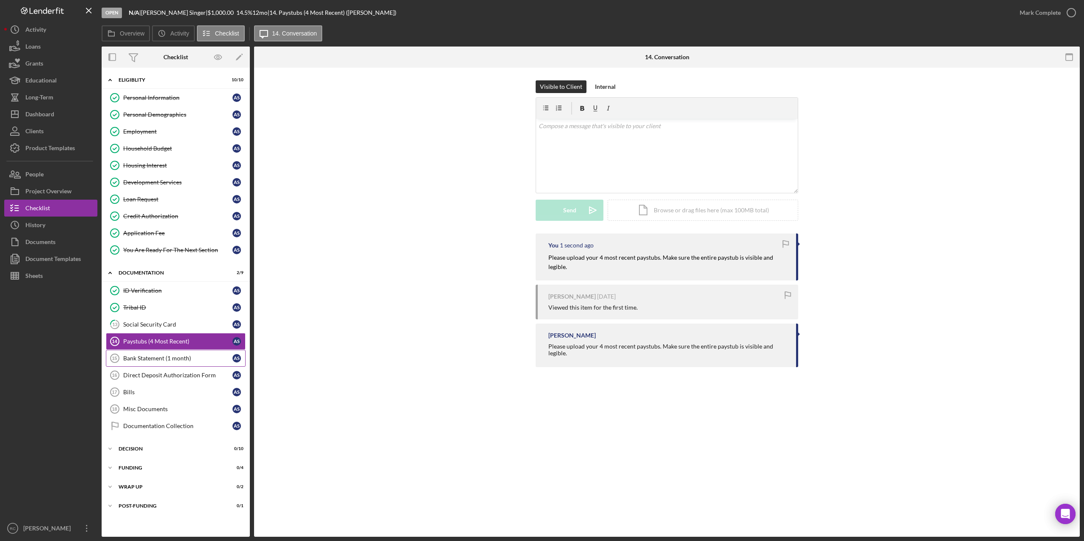
click at [171, 357] on div "Bank Statement (1 month)" at bounding box center [177, 358] width 109 height 7
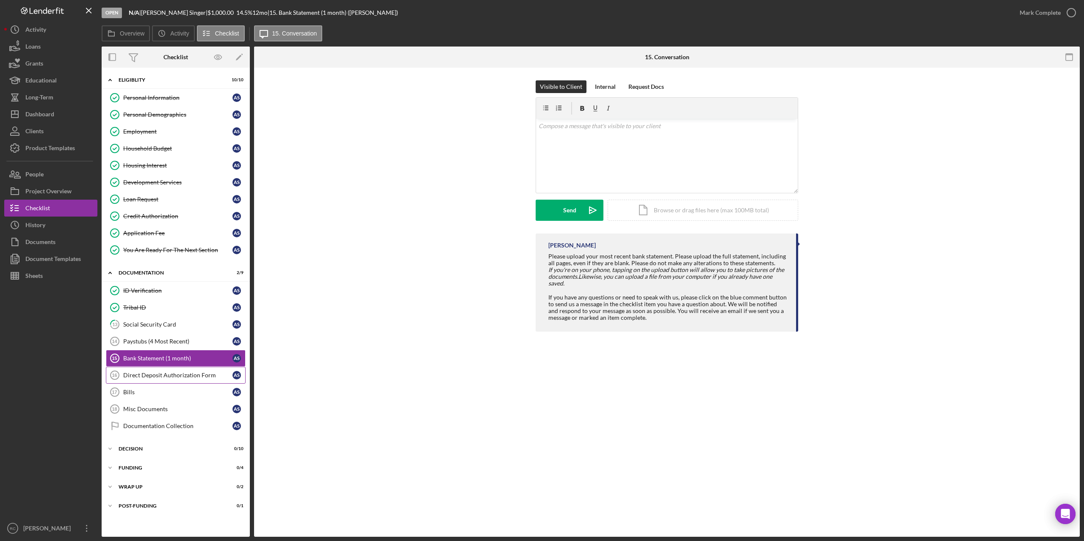
click at [203, 376] on div "Direct Deposit Authorization Form" at bounding box center [177, 375] width 109 height 7
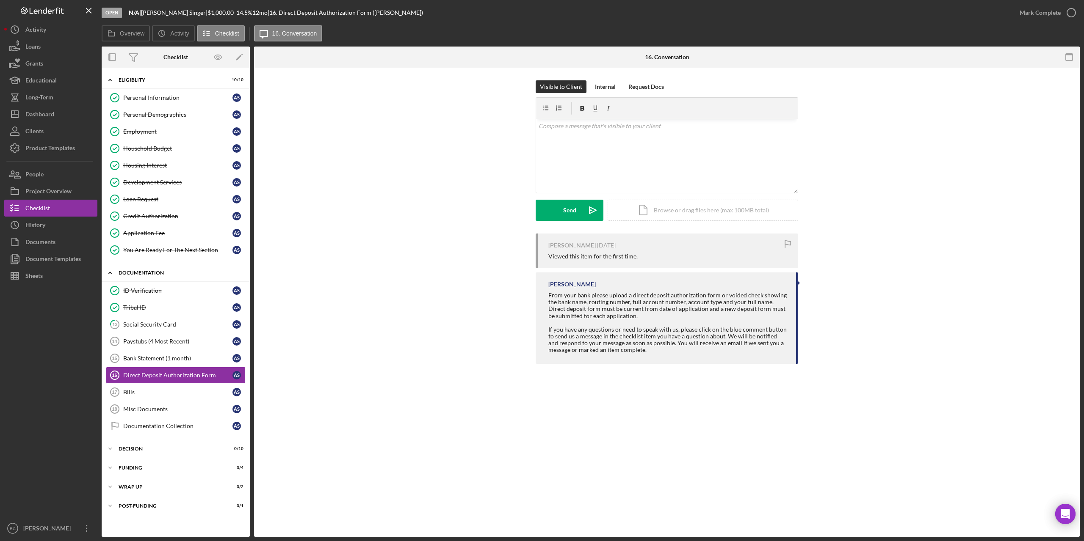
click at [141, 270] on div "Documentation" at bounding box center [179, 272] width 121 height 5
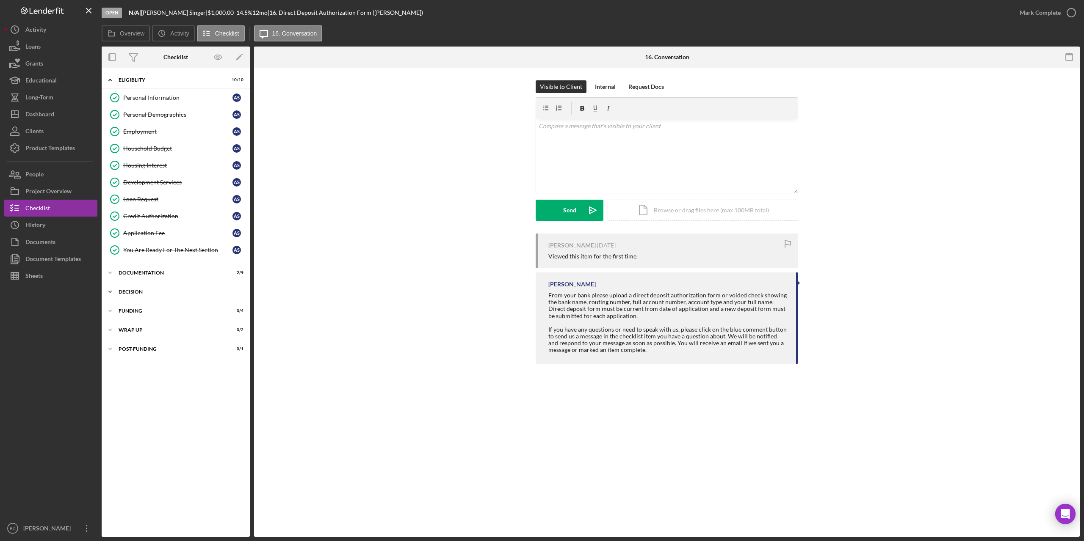
click at [132, 291] on div "Decision" at bounding box center [179, 292] width 121 height 5
